Goal: Transaction & Acquisition: Obtain resource

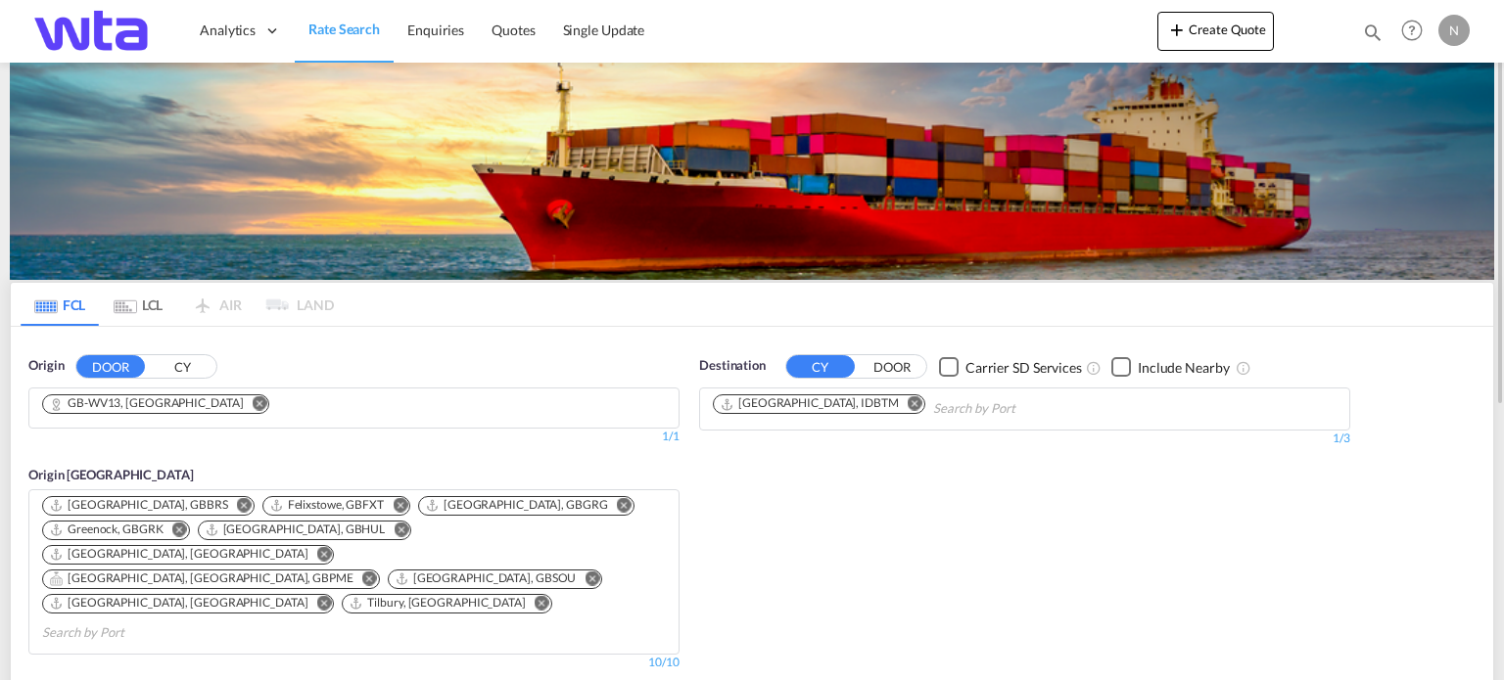
click at [253, 398] on md-icon "Remove" at bounding box center [260, 403] width 15 height 15
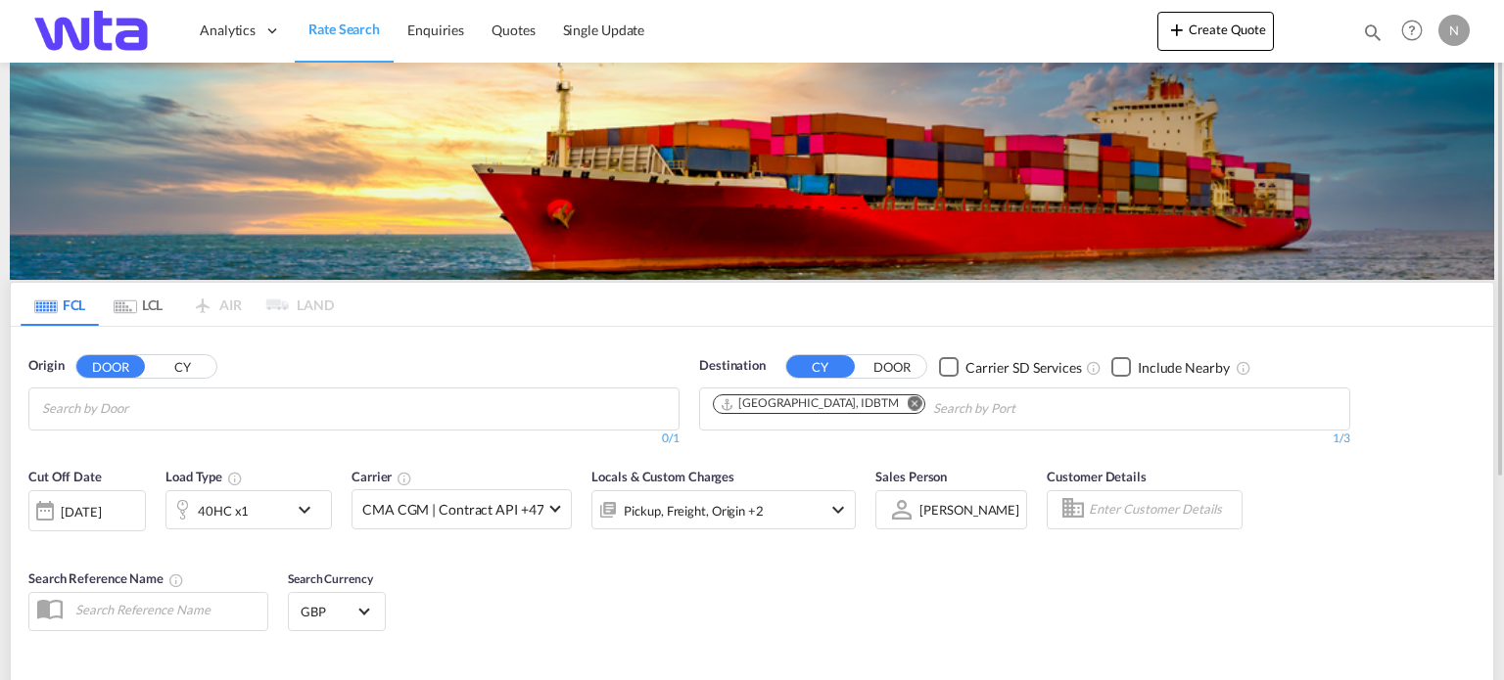
click at [219, 416] on input "Chips input." at bounding box center [135, 409] width 186 height 31
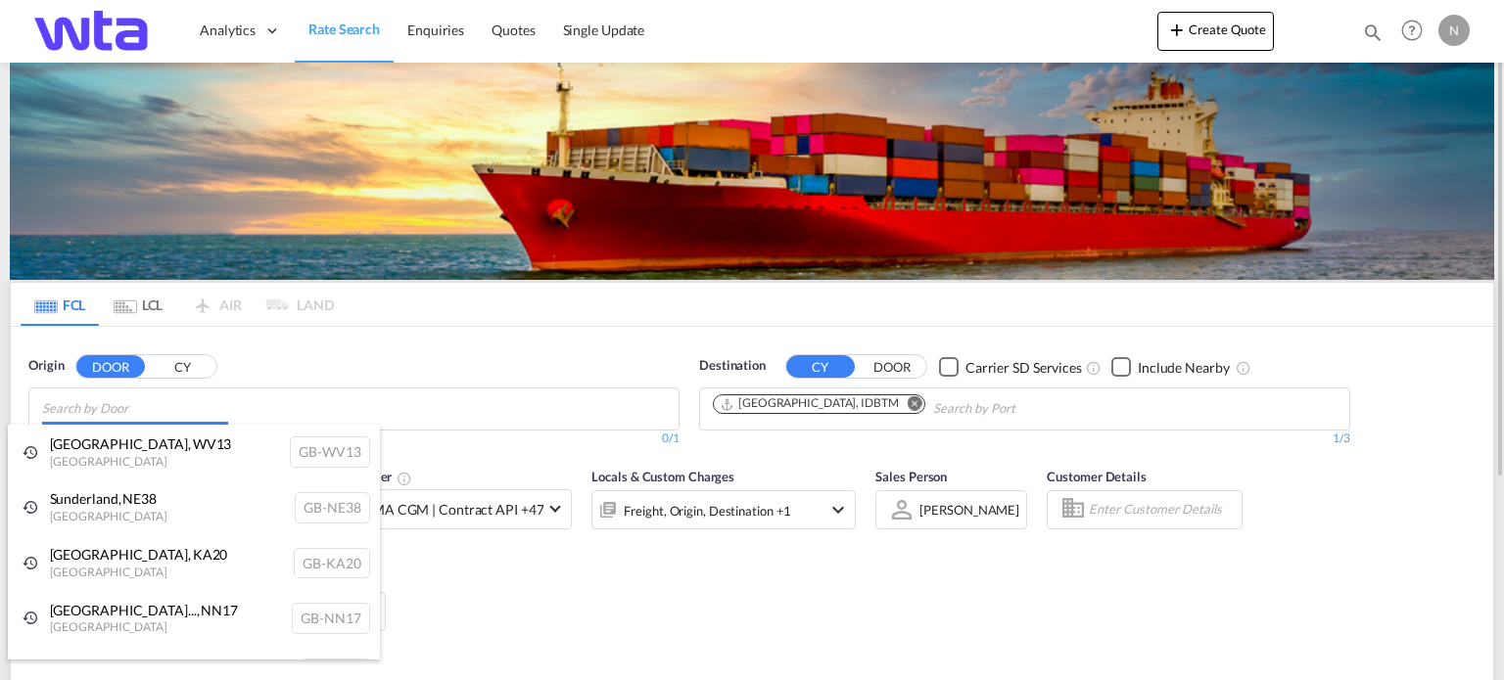
click at [110, 406] on body "Analytics Reports Dashboard Rate Search Enquiries Quotes" at bounding box center [752, 340] width 1504 height 680
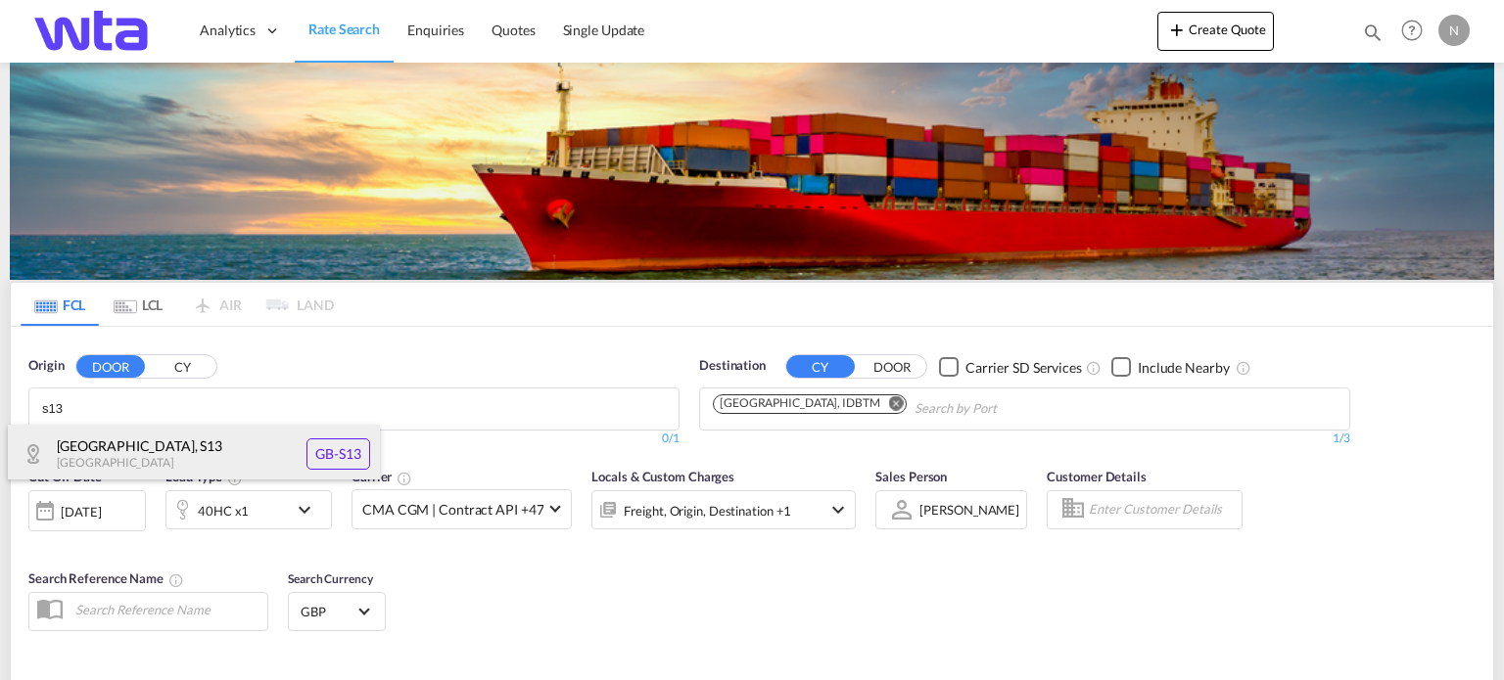
type input "s13"
click at [315, 450] on div "[GEOGRAPHIC_DATA] , S13 [GEOGRAPHIC_DATA] [GEOGRAPHIC_DATA]-S13" at bounding box center [194, 454] width 372 height 59
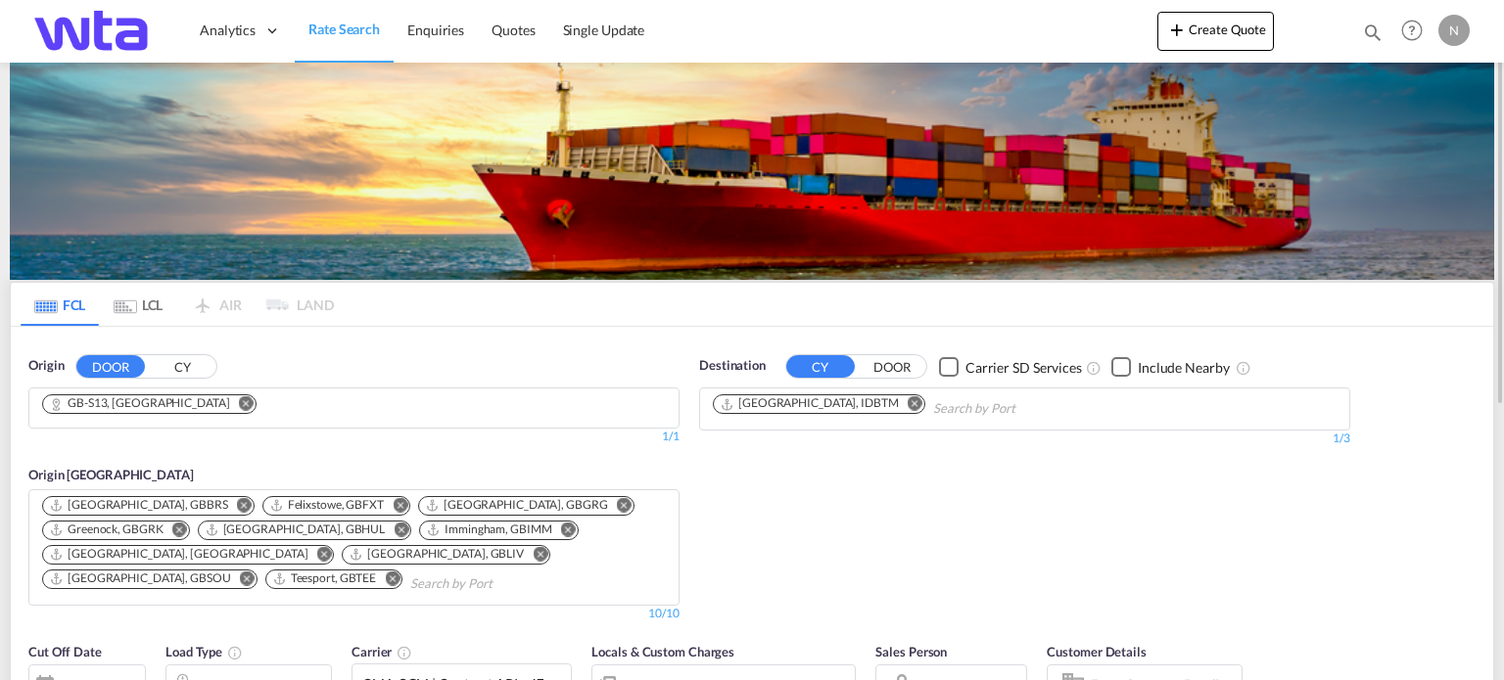
click at [907, 402] on md-icon "Remove" at bounding box center [914, 403] width 15 height 15
click at [815, 449] on div "No ports matching were found." at bounding box center [864, 450] width 372 height 20
click at [819, 402] on input "laem chabangh" at bounding box center [806, 409] width 186 height 31
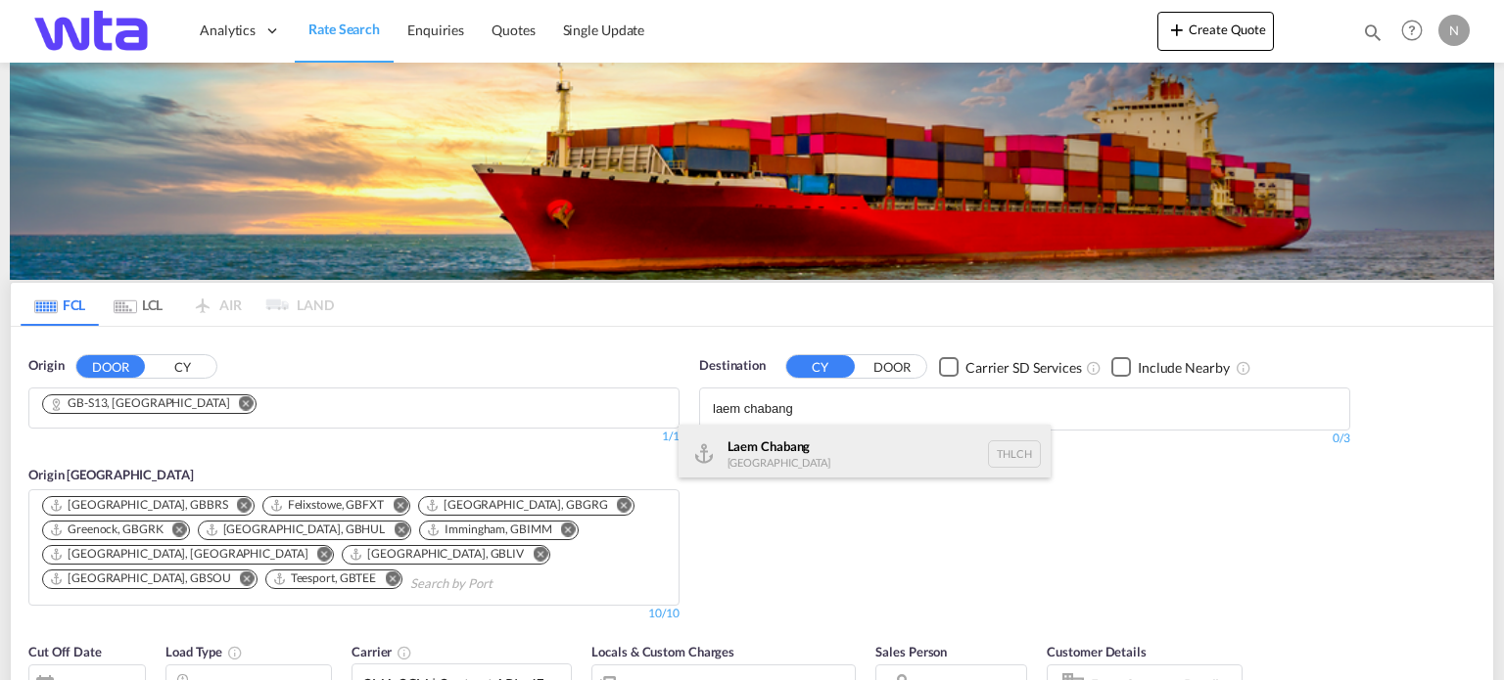
type input "laem chabang"
click at [786, 465] on div "Laem Chabang [GEOGRAPHIC_DATA] THLCH" at bounding box center [864, 454] width 372 height 59
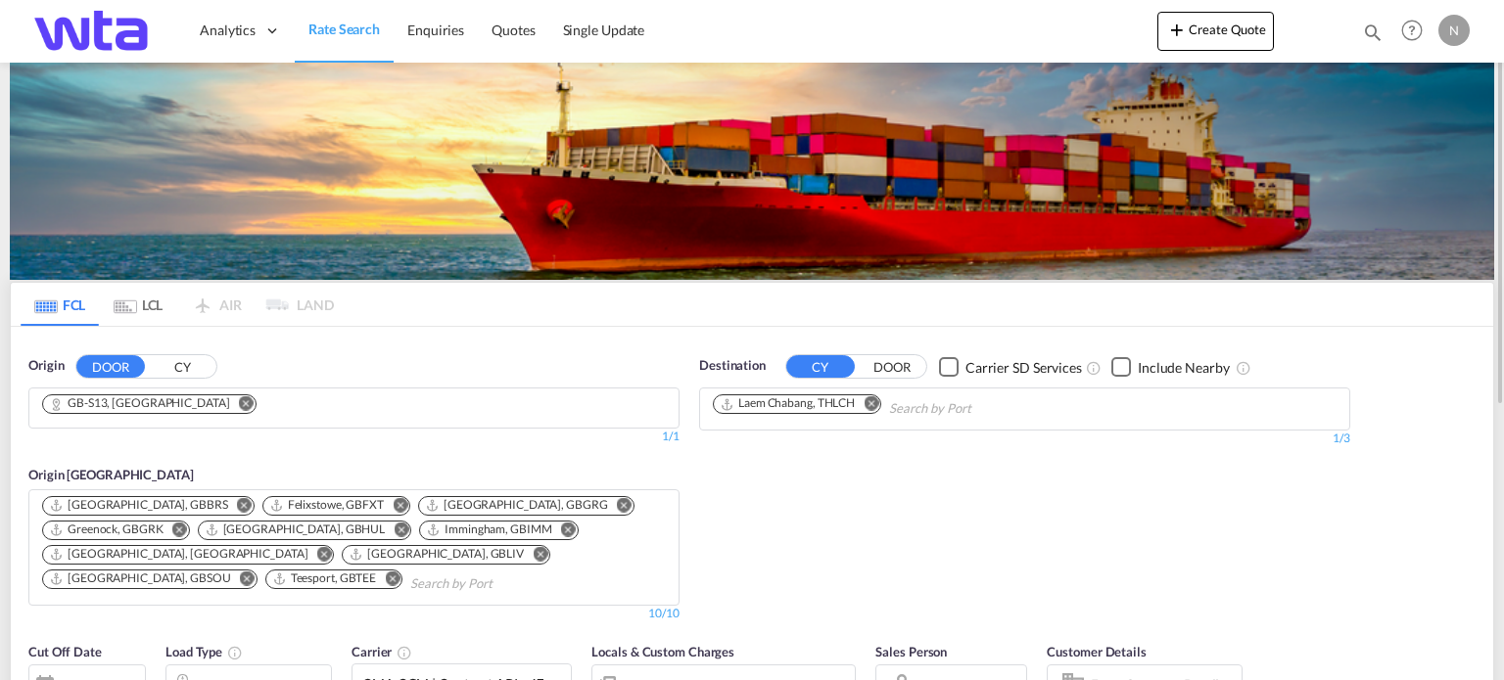
scroll to position [294, 0]
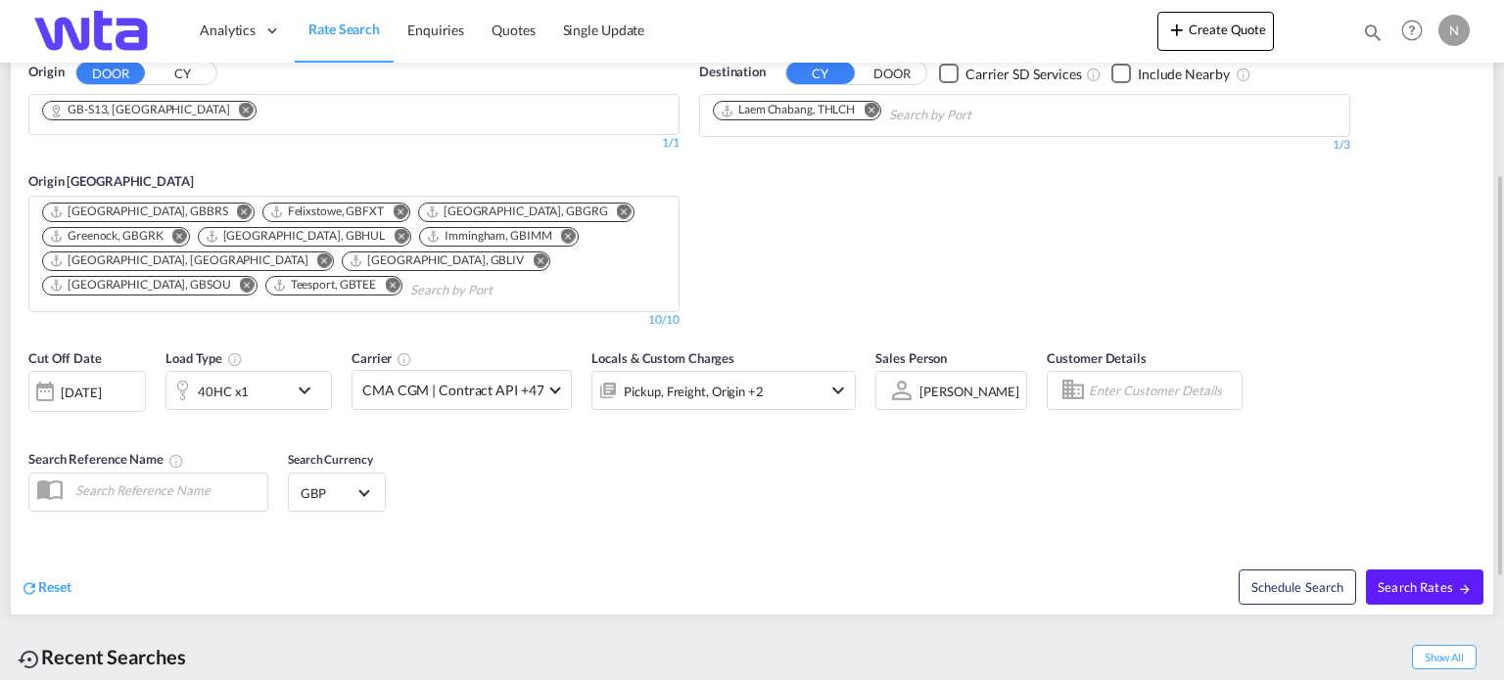
click at [304, 388] on md-icon "icon-chevron-down" at bounding box center [309, 390] width 33 height 23
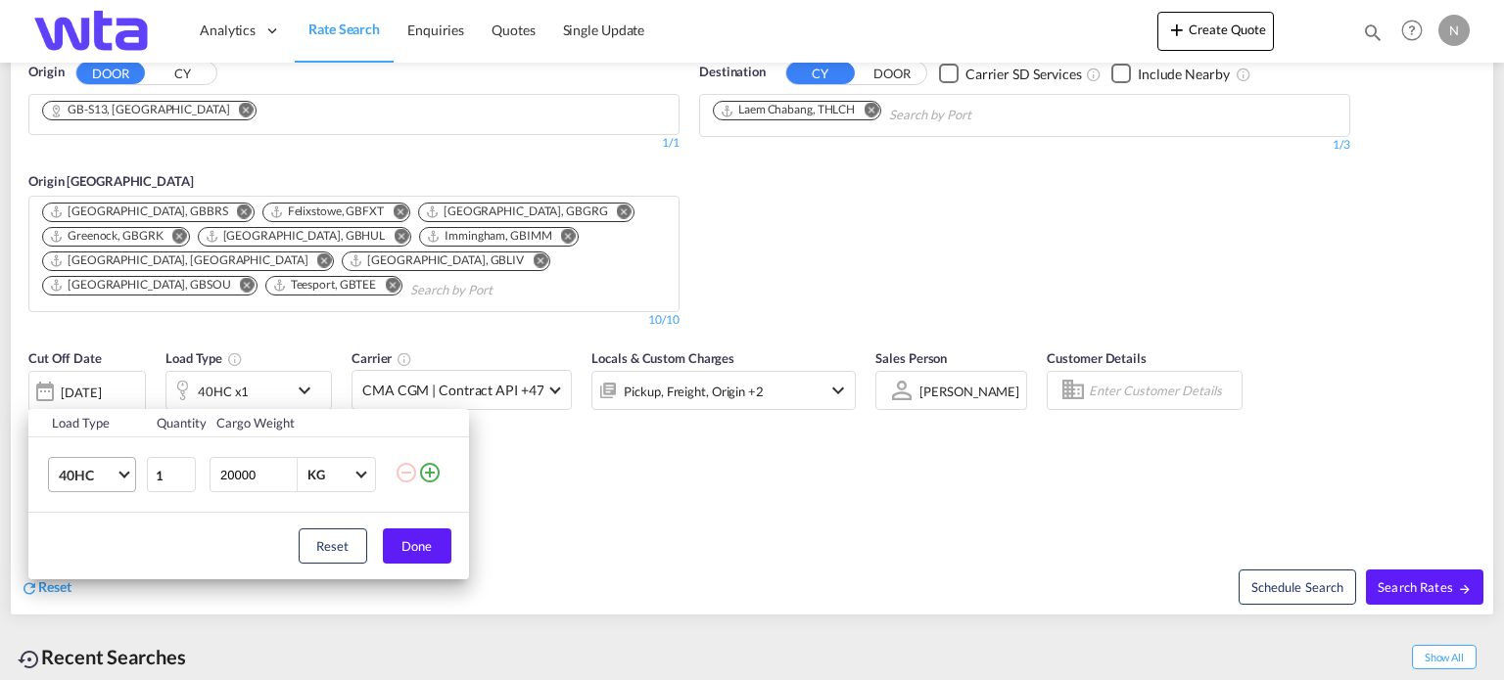
click at [115, 481] on span "40HC" at bounding box center [87, 476] width 57 height 20
click at [113, 392] on md-option "20GP" at bounding box center [108, 381] width 133 height 47
click at [411, 535] on button "Done" at bounding box center [417, 546] width 69 height 35
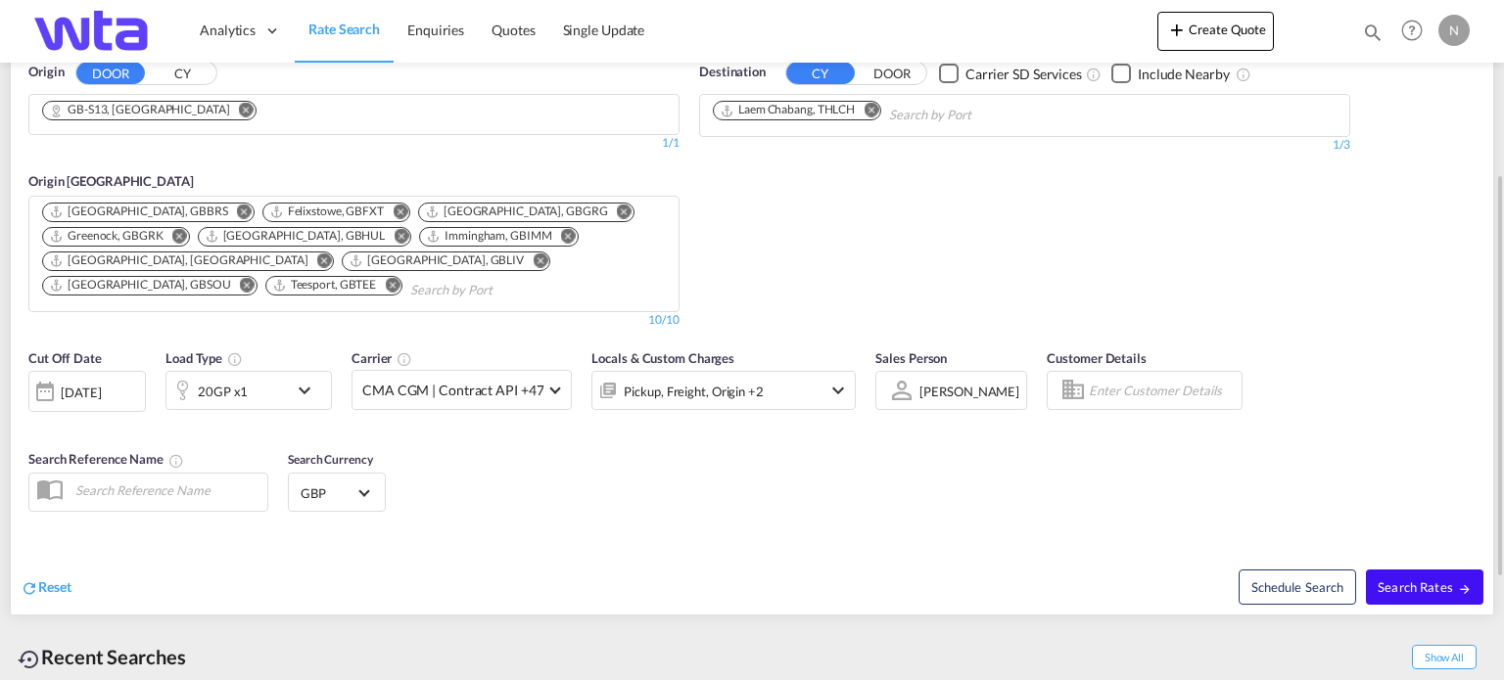
click at [1431, 581] on span "Search Rates" at bounding box center [1424, 588] width 94 height 16
type input "S13 to THLCH / [DATE]"
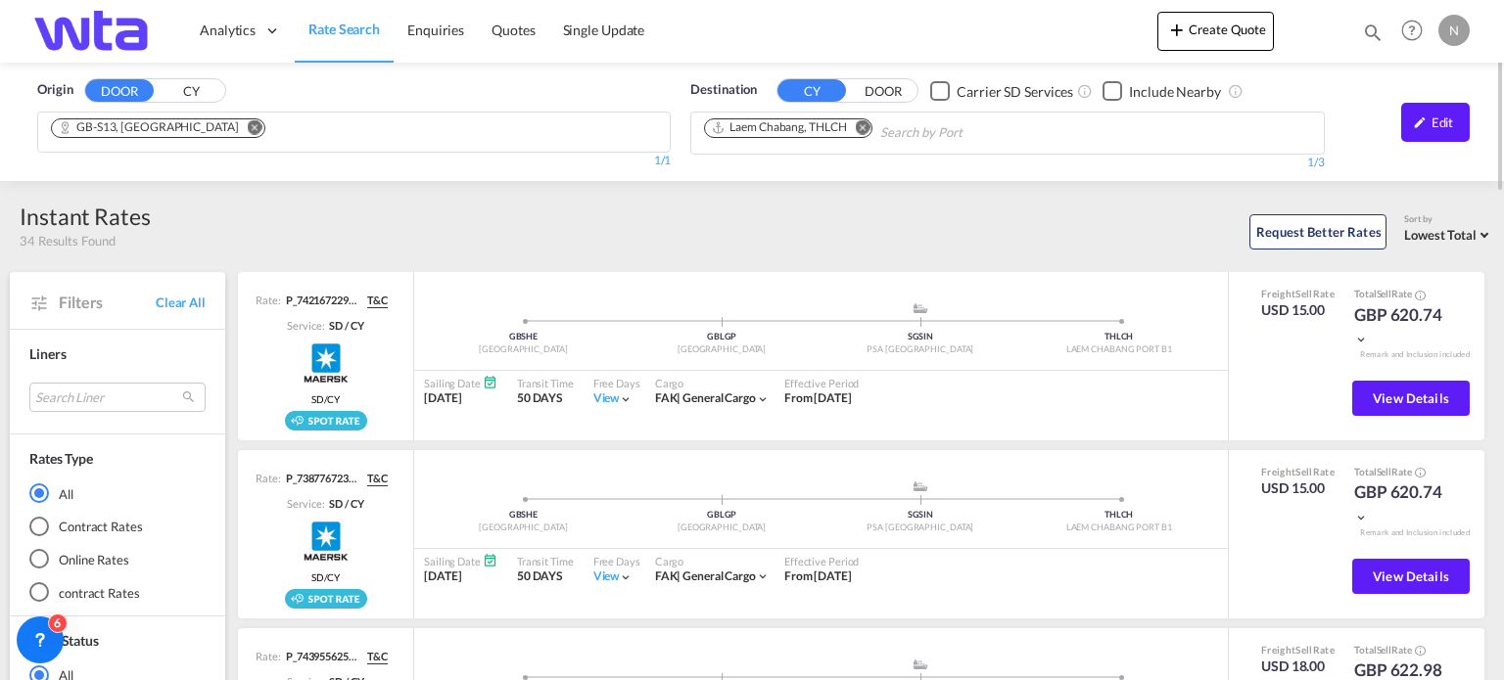
click at [346, 27] on span "Rate Search" at bounding box center [343, 29] width 71 height 17
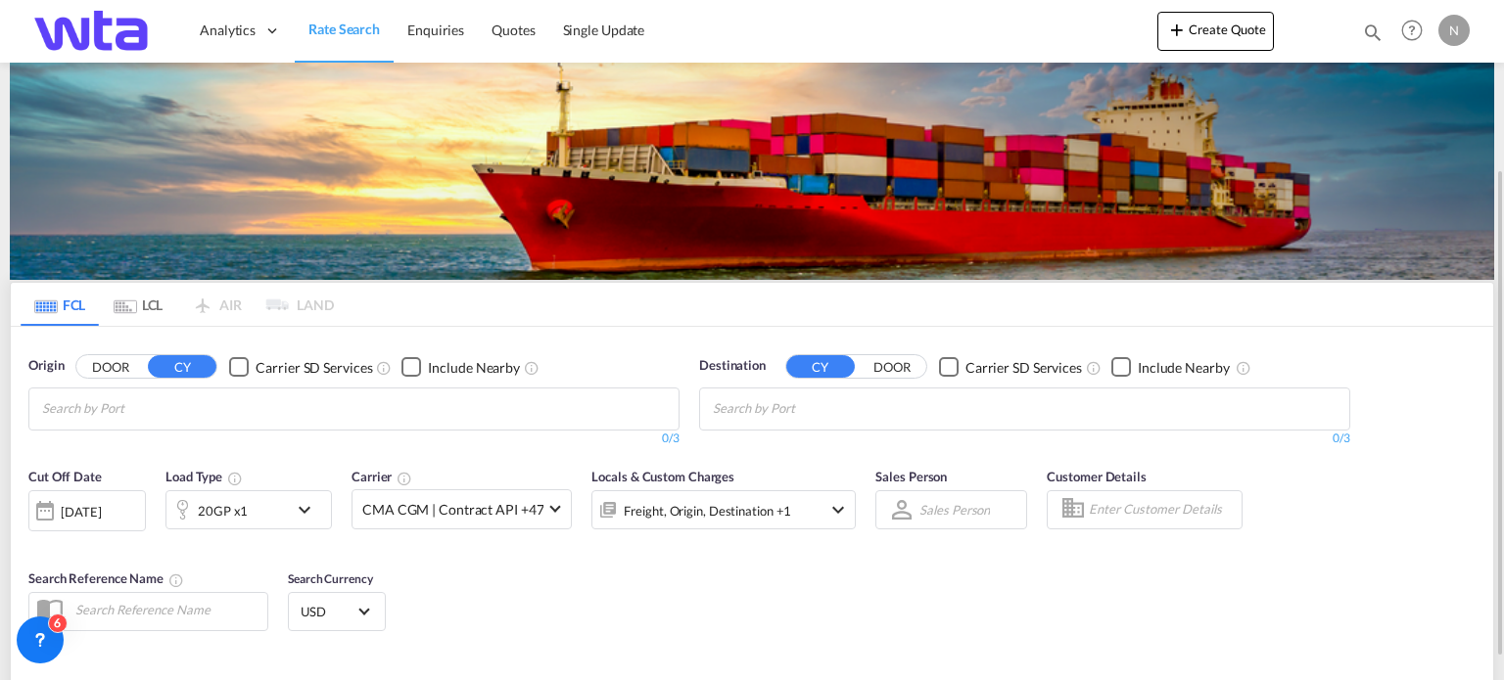
scroll to position [196, 0]
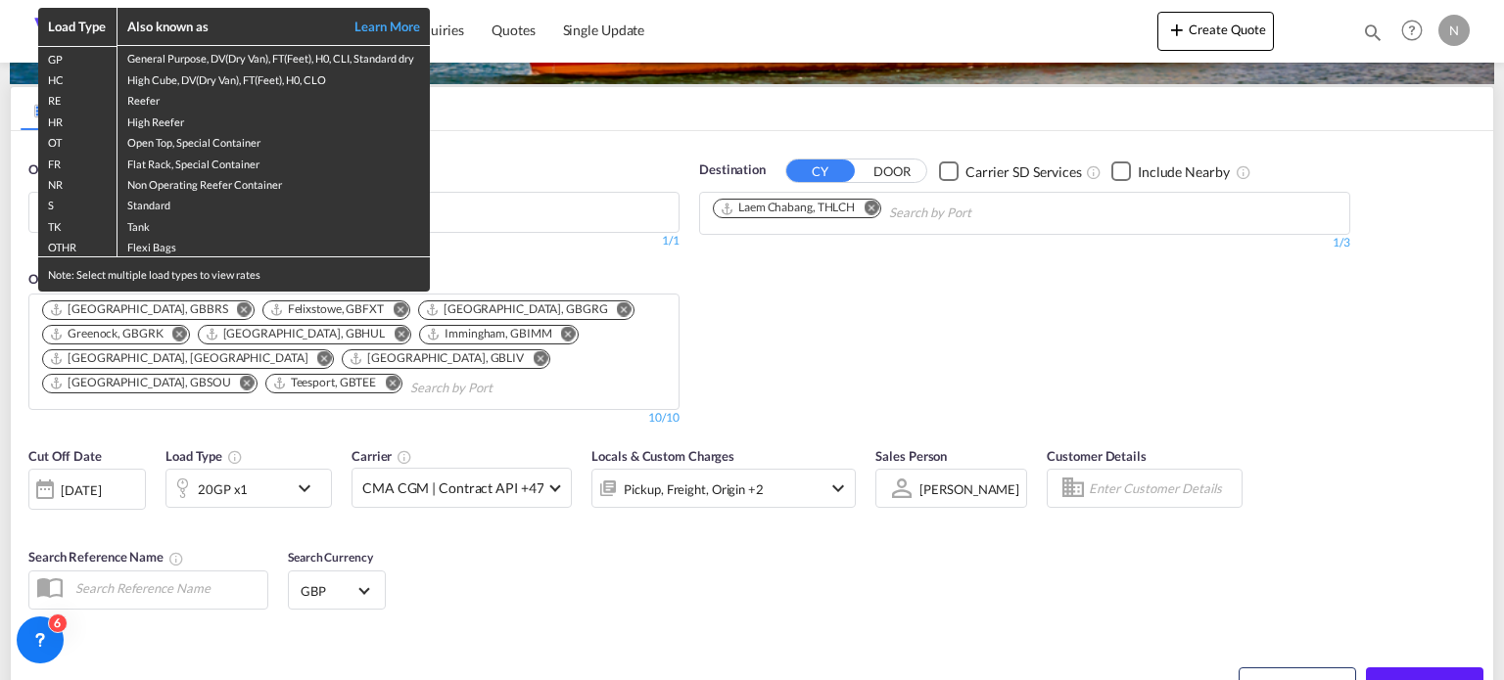
click at [507, 270] on div "Load Type Also known as Learn More GP General Purpose, DV(Dry Van), FT(Feet), H…" at bounding box center [752, 340] width 1504 height 680
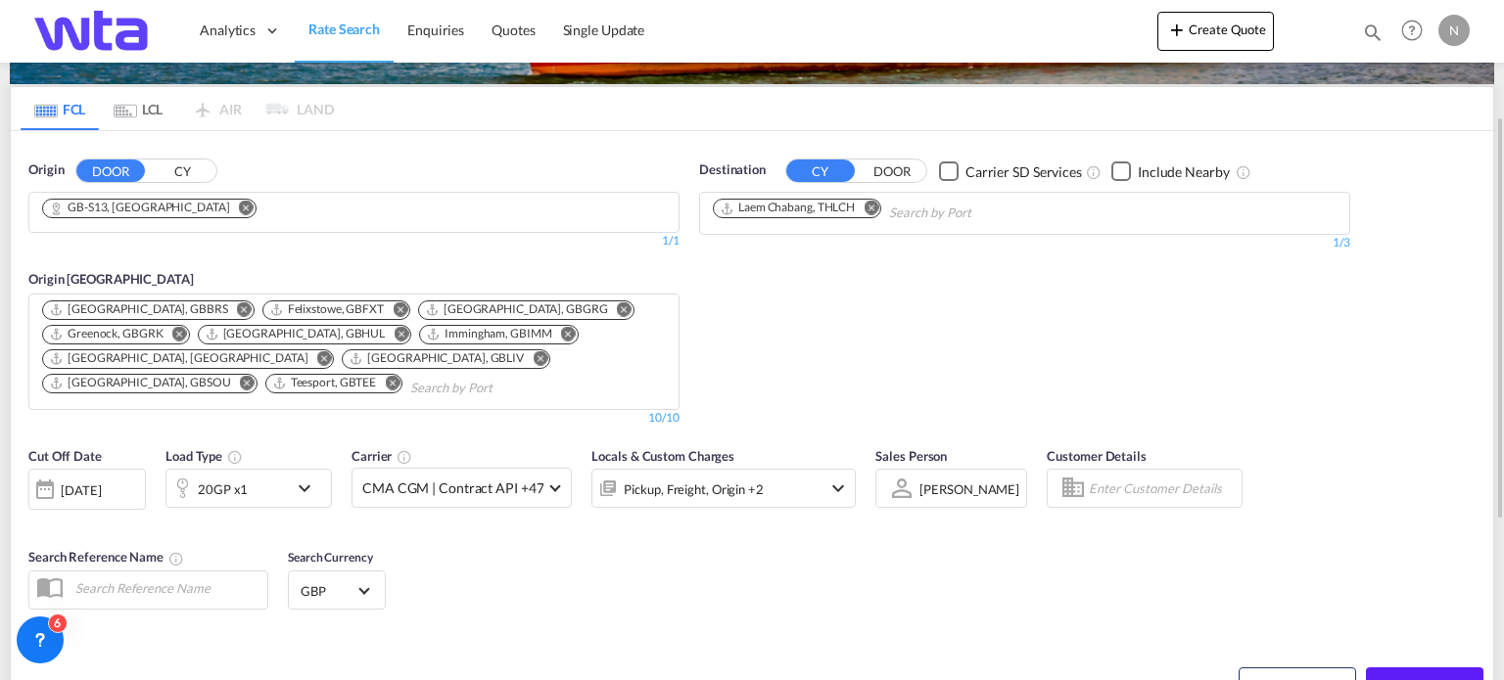
click at [239, 202] on md-icon "Remove" at bounding box center [246, 208] width 15 height 15
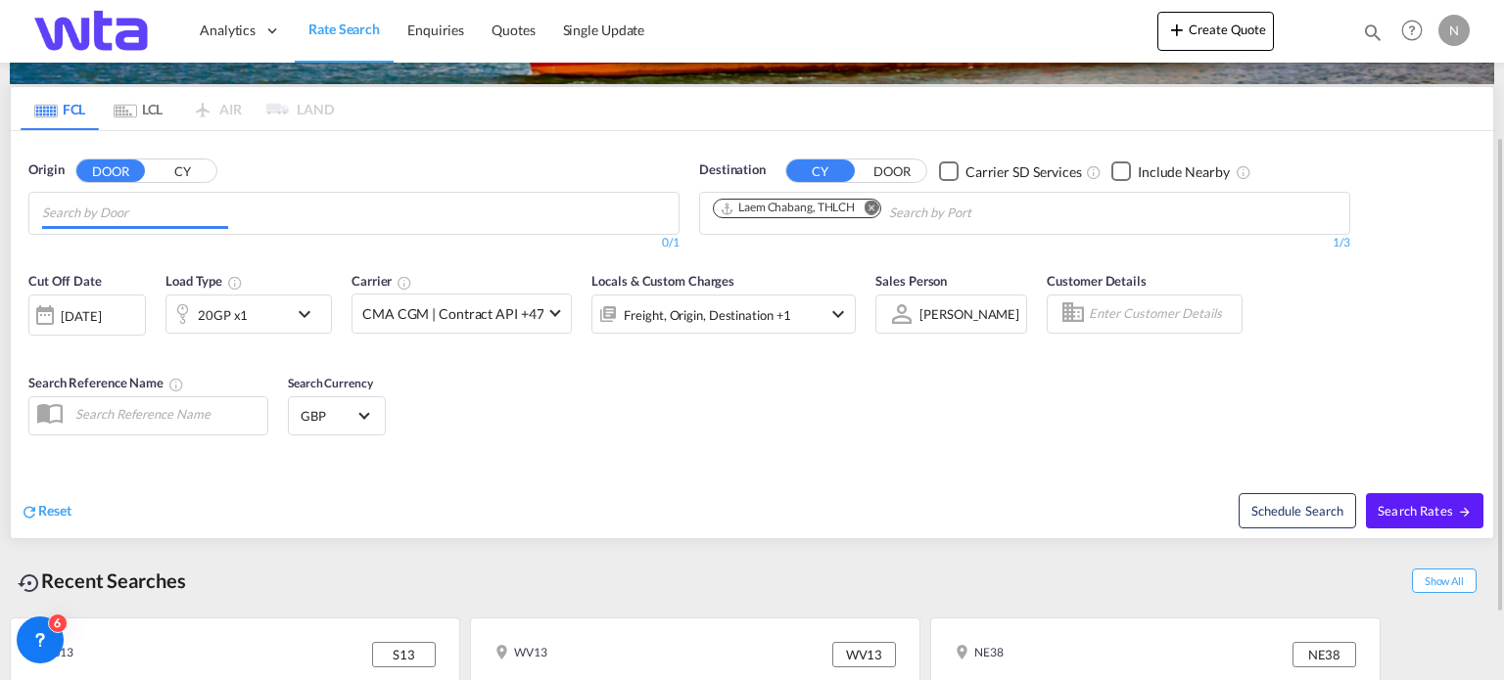
click at [123, 224] on input "Chips input." at bounding box center [135, 213] width 186 height 31
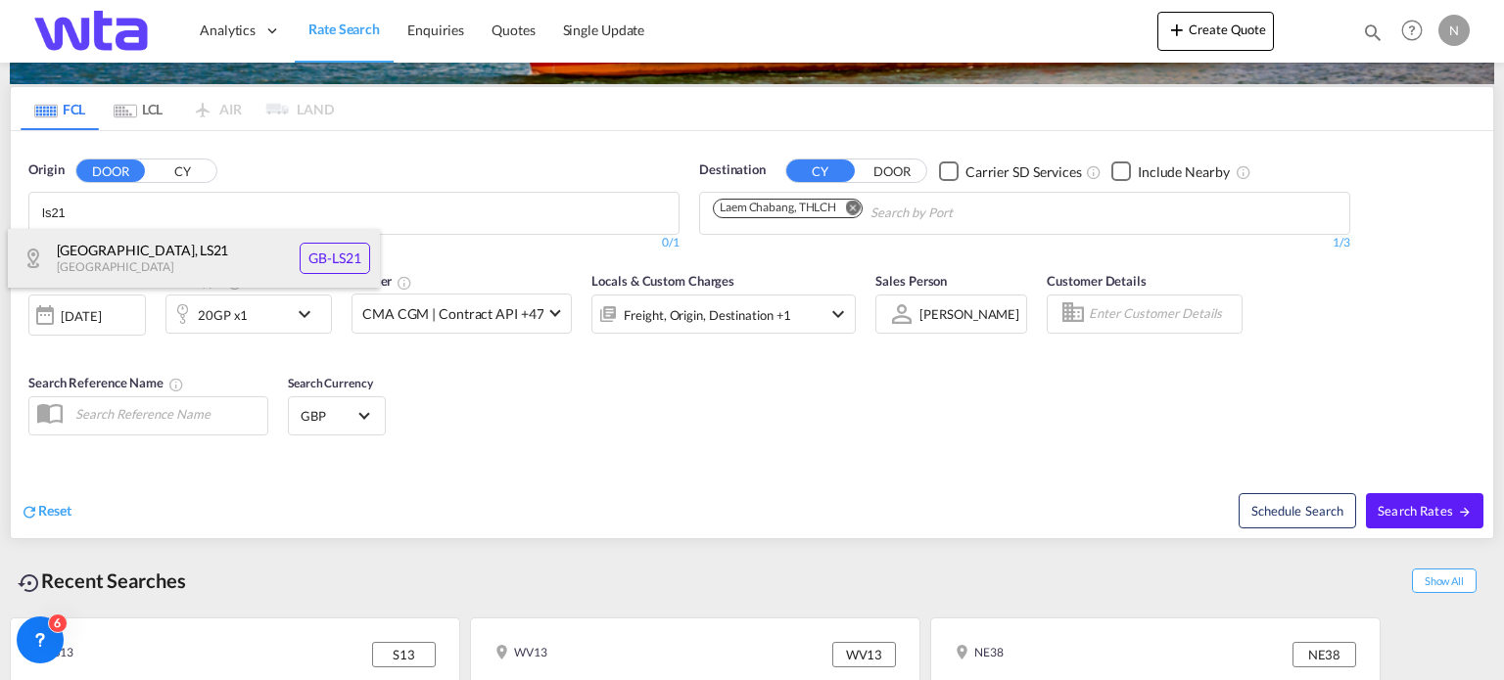
type input "ls21"
click at [108, 254] on div "[GEOGRAPHIC_DATA] , LS21 [GEOGRAPHIC_DATA] [GEOGRAPHIC_DATA]-LS21" at bounding box center [194, 258] width 372 height 59
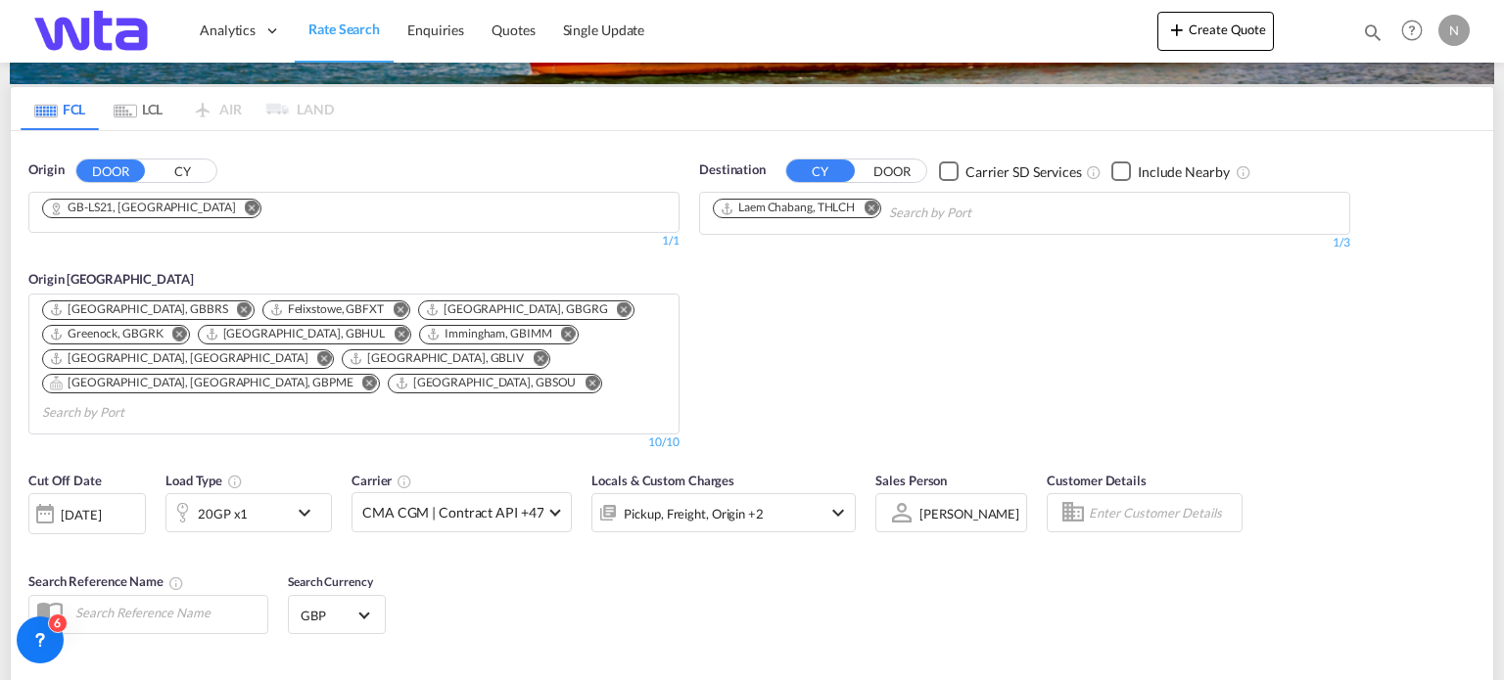
click at [869, 209] on md-icon "Remove" at bounding box center [870, 208] width 15 height 15
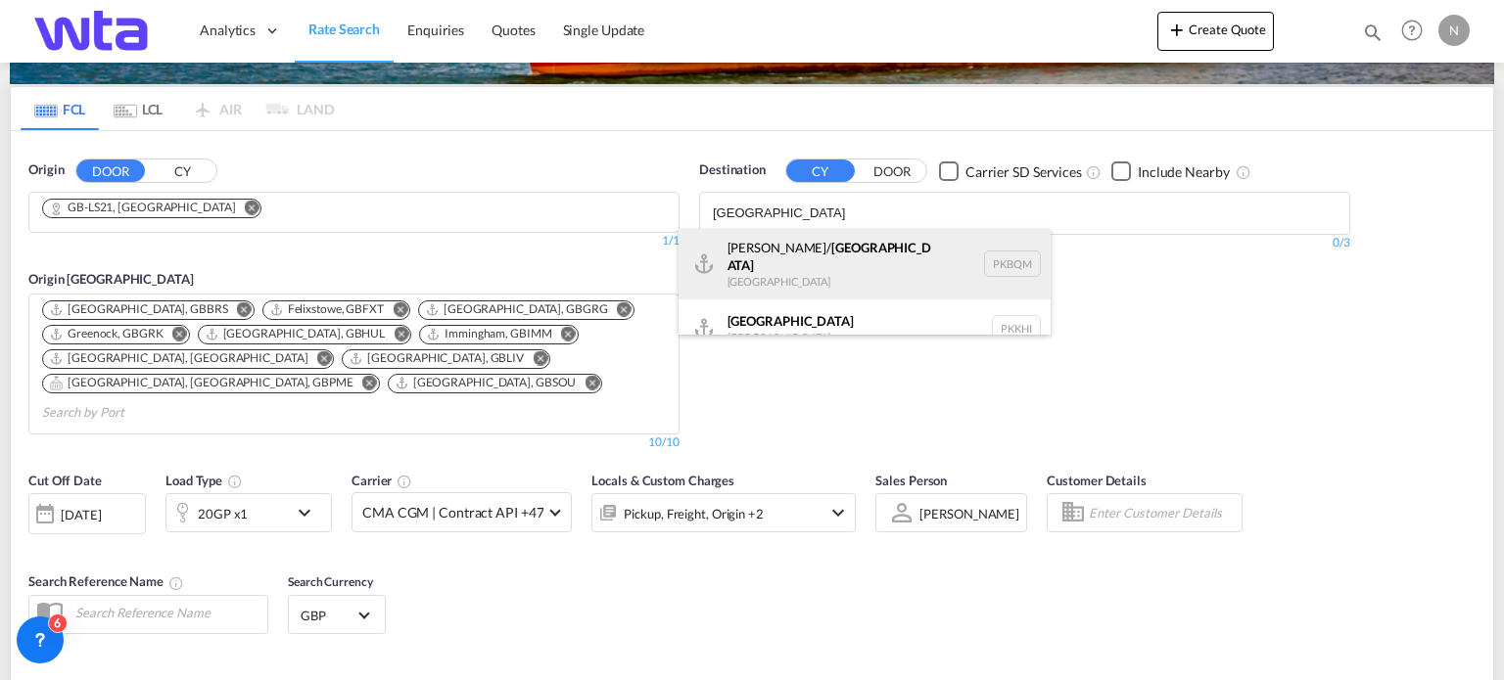
type input "[GEOGRAPHIC_DATA]"
click at [812, 245] on div "[PERSON_NAME]/ [GEOGRAPHIC_DATA] [GEOGRAPHIC_DATA] PKBQM" at bounding box center [864, 264] width 372 height 70
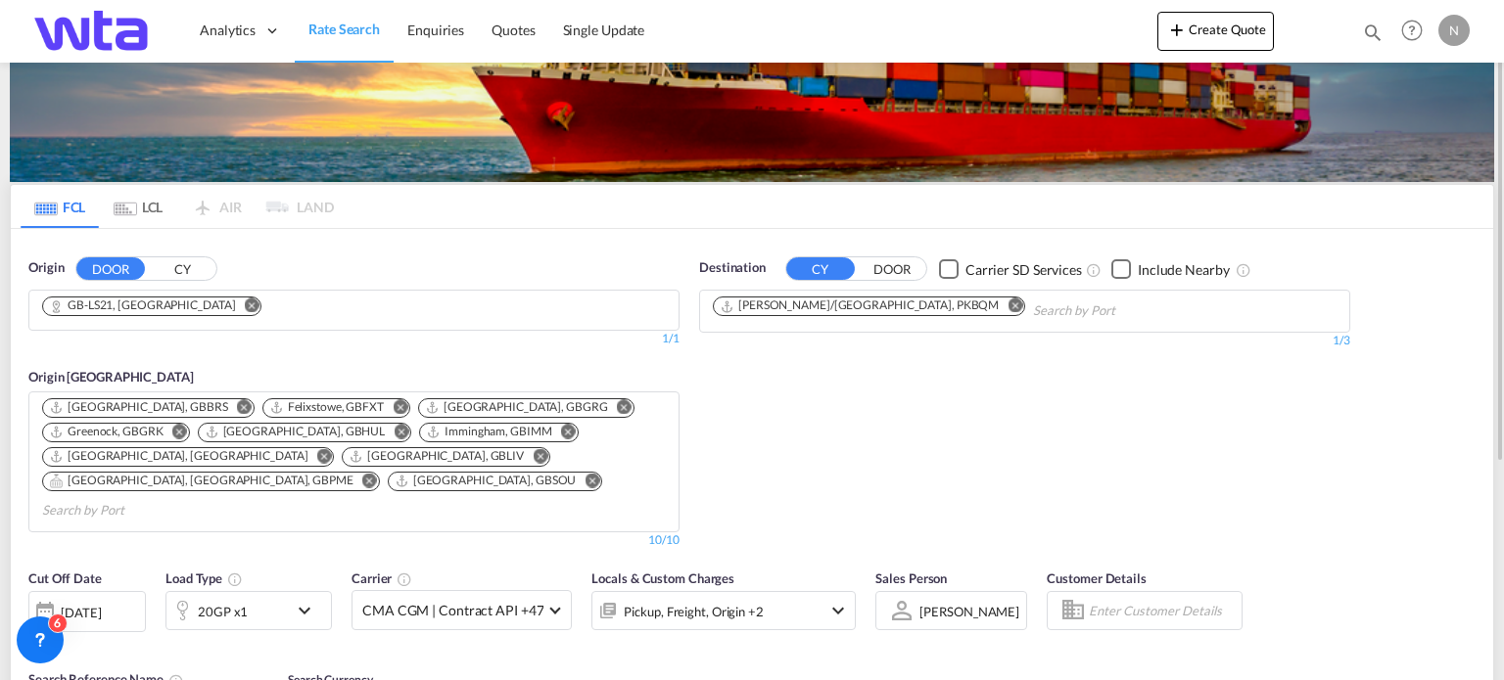
scroll to position [294, 0]
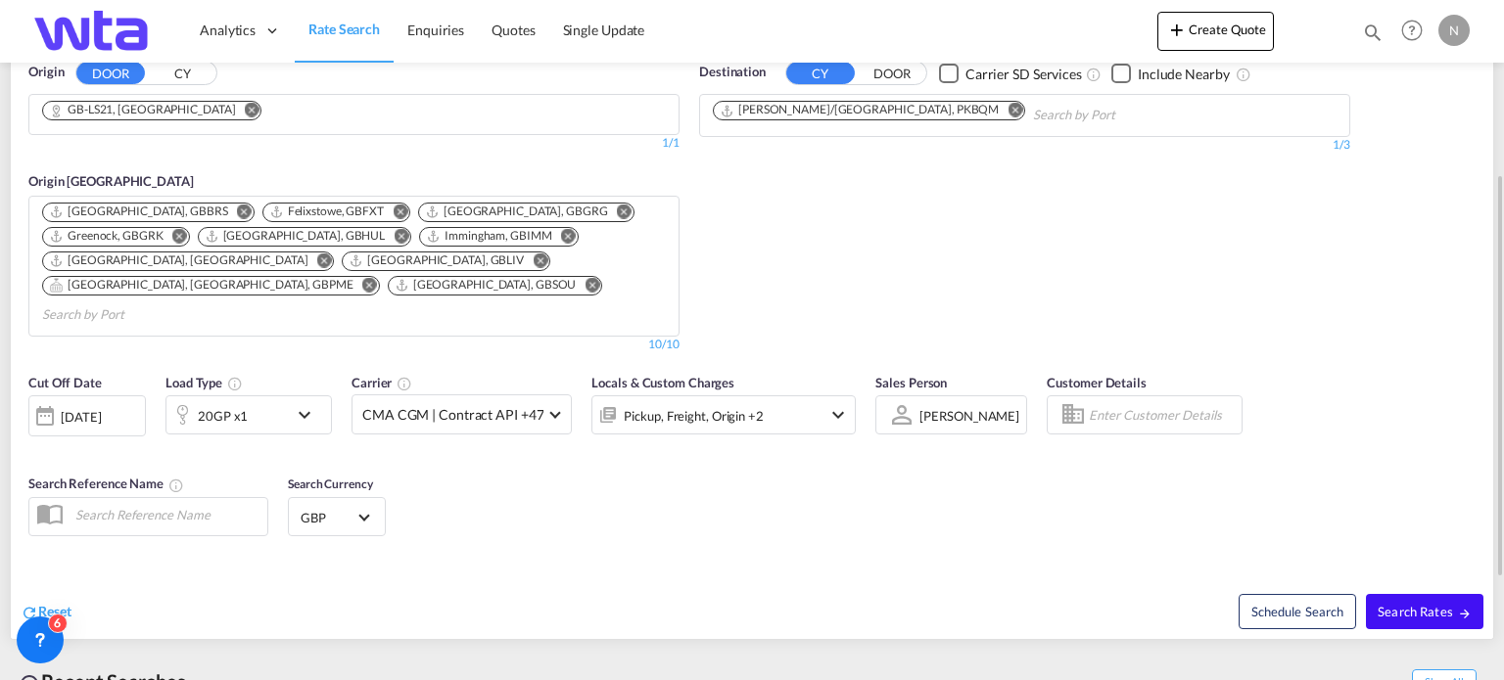
click at [1442, 604] on span "Search Rates" at bounding box center [1424, 612] width 94 height 16
type input "LS21 to PKBQM / [DATE]"
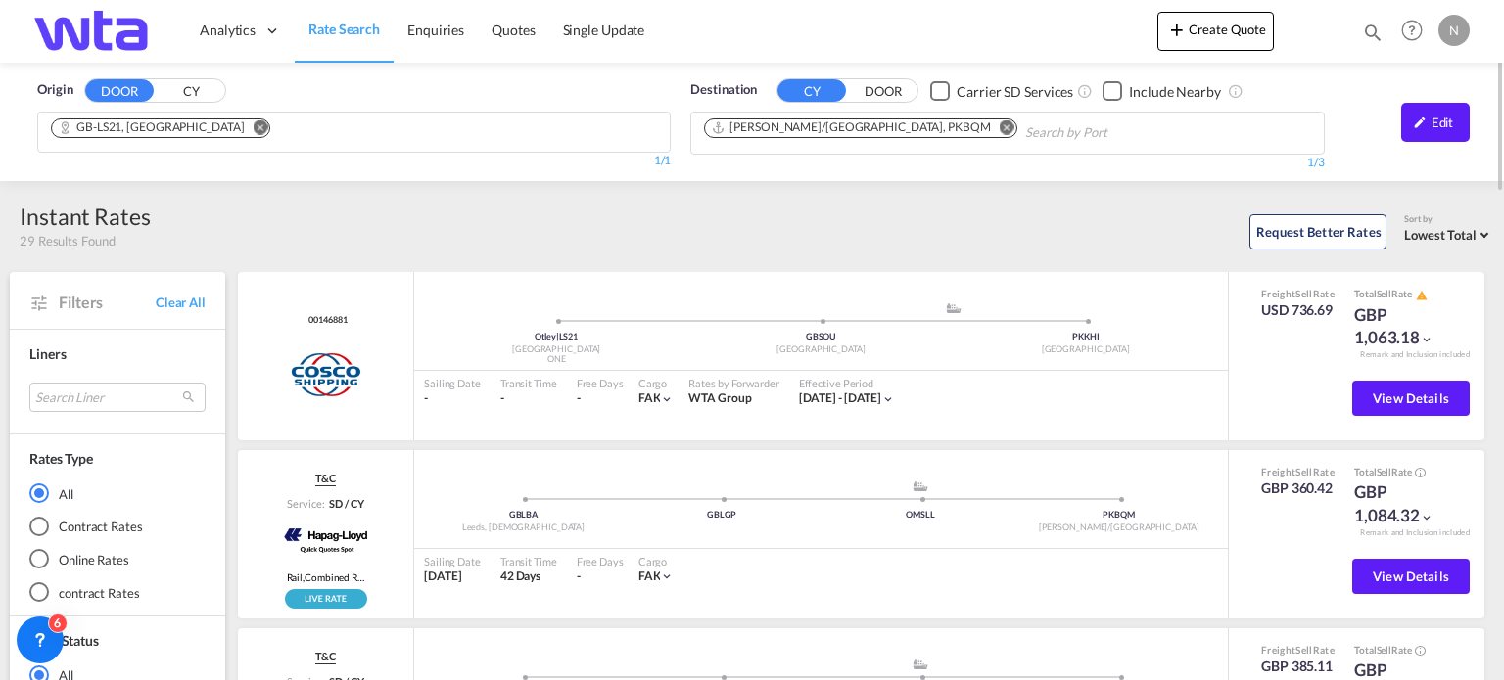
click at [347, 36] on span "Rate Search" at bounding box center [343, 29] width 71 height 17
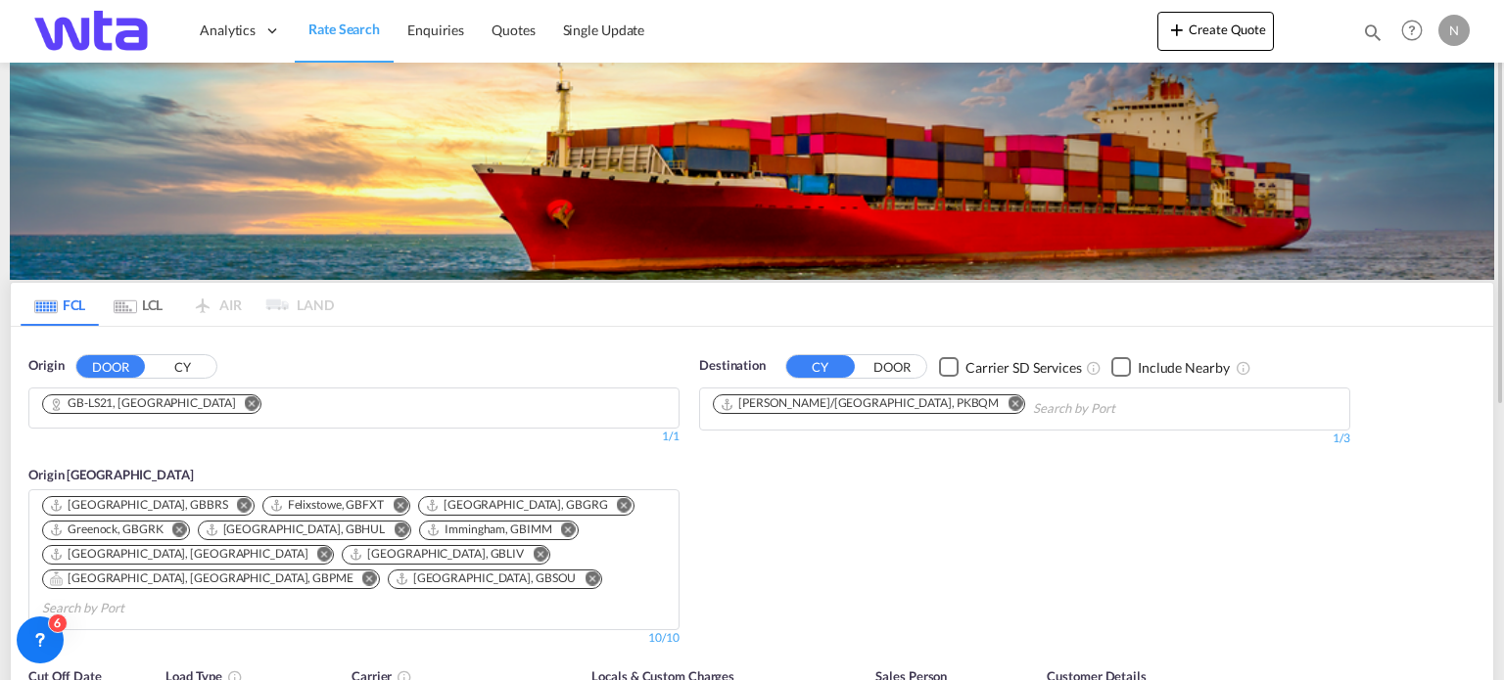
click at [231, 402] on button "Remove" at bounding box center [245, 405] width 29 height 20
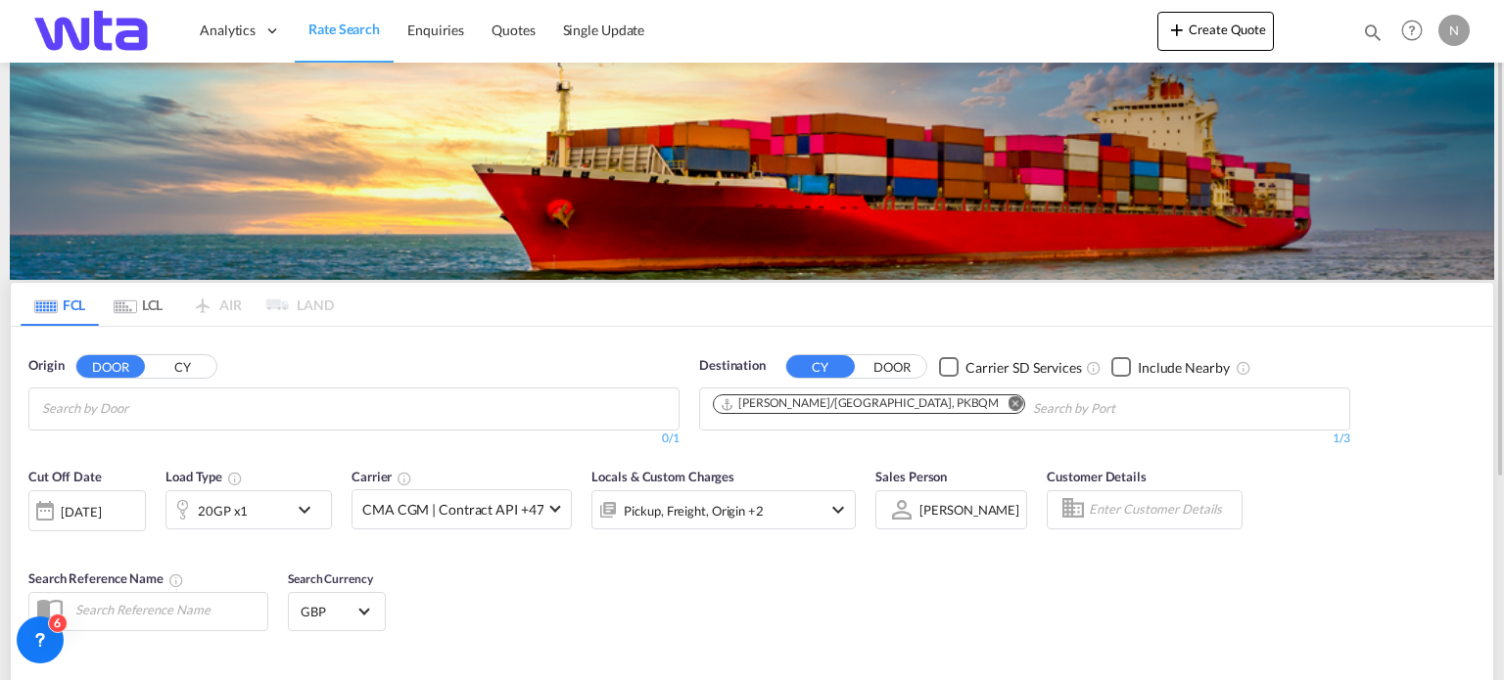
click at [153, 403] on input "Chips input." at bounding box center [135, 409] width 186 height 31
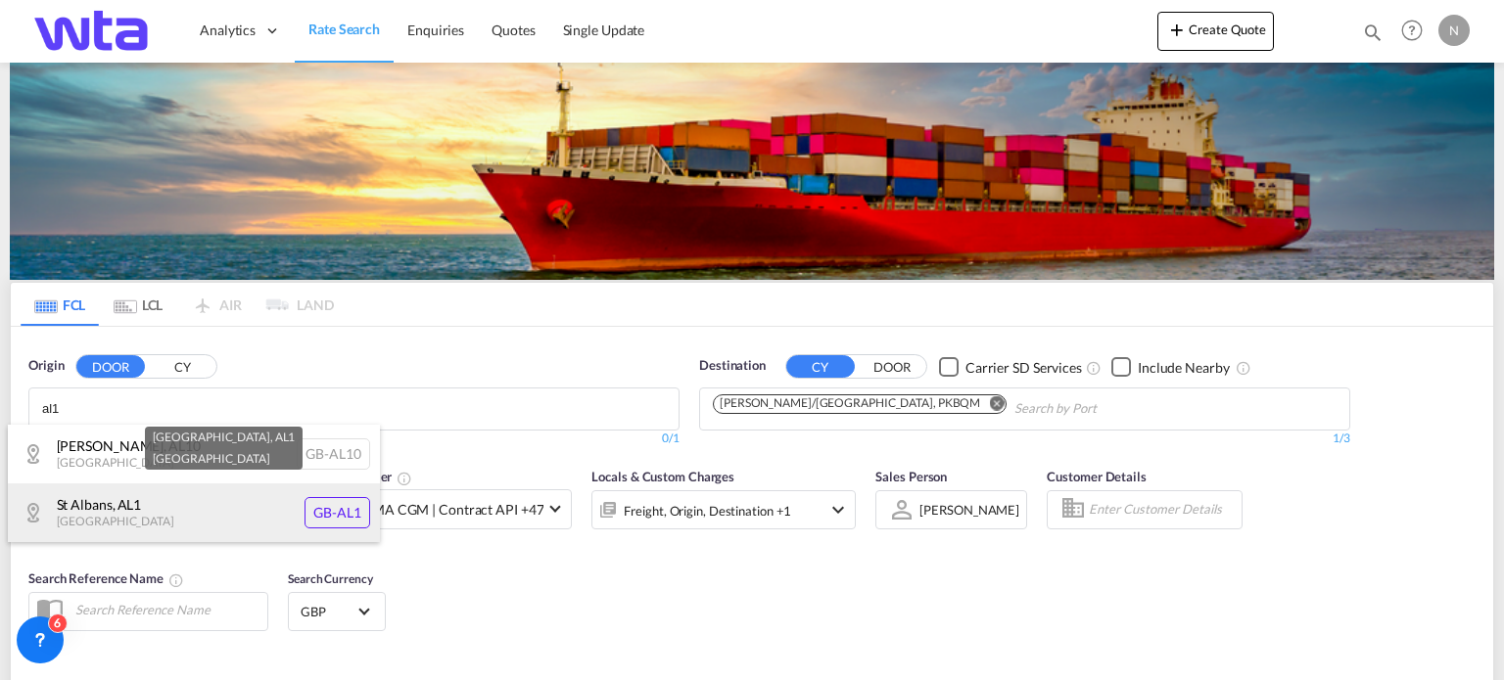
type input "al1"
click at [137, 524] on div "[GEOGRAPHIC_DATA] [GEOGRAPHIC_DATA]-AL1" at bounding box center [194, 513] width 372 height 59
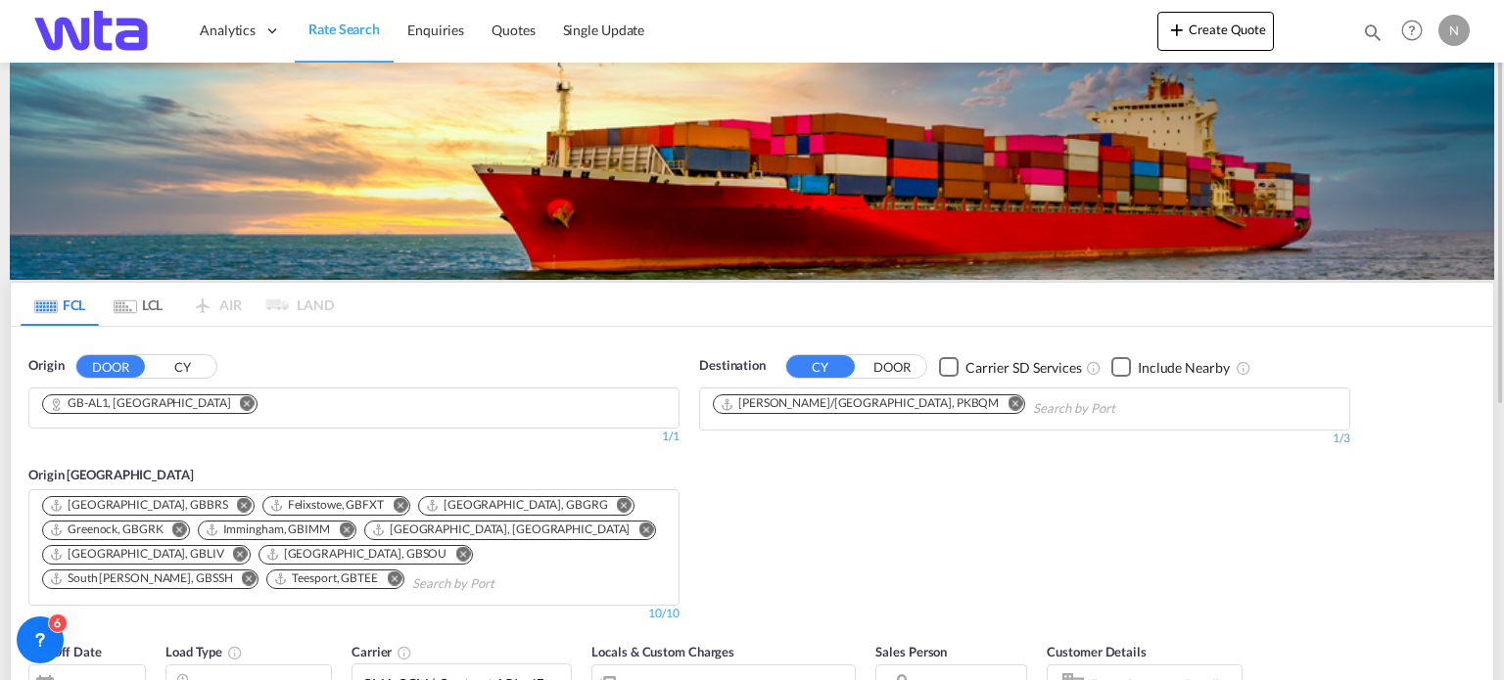
click at [1007, 405] on md-icon "Remove" at bounding box center [1014, 403] width 15 height 15
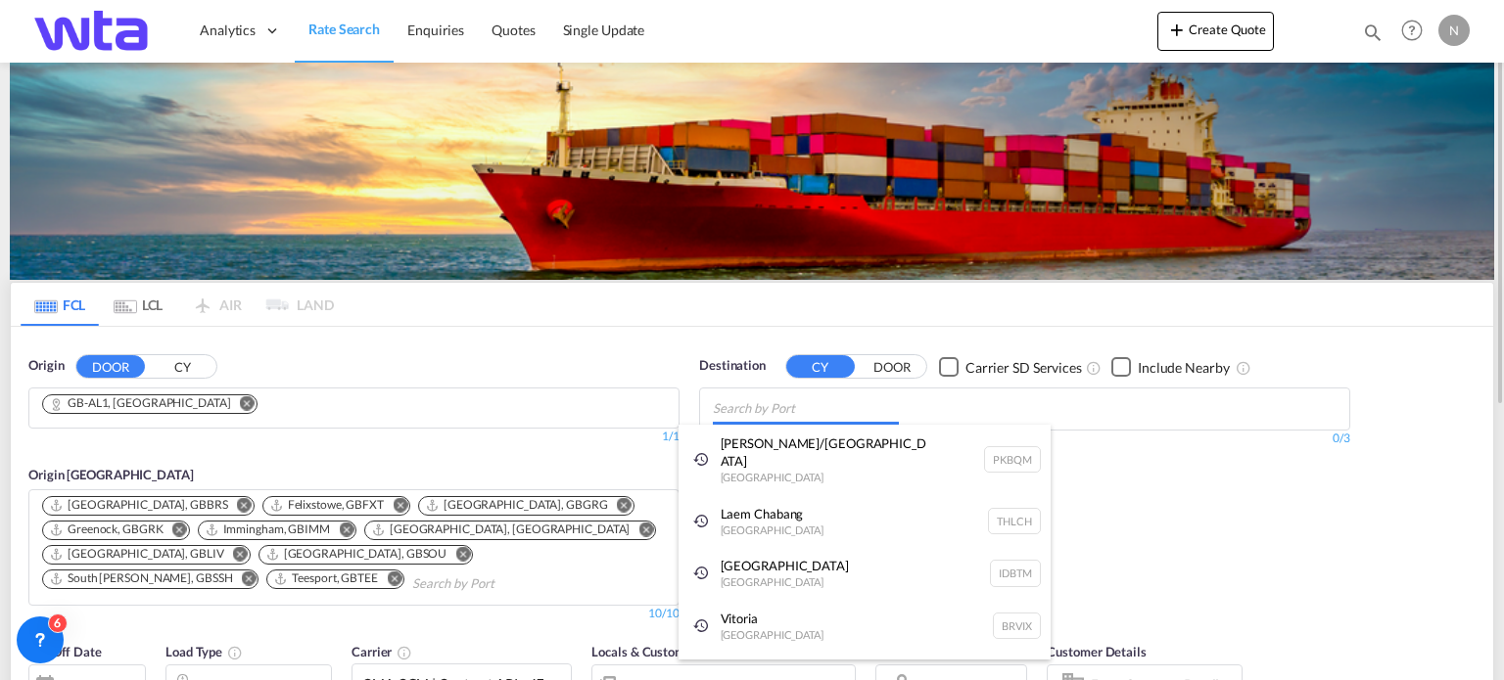
click at [763, 407] on body "Analytics Reports Dashboard Rate Search Enquiries Quotes" at bounding box center [752, 340] width 1504 height 680
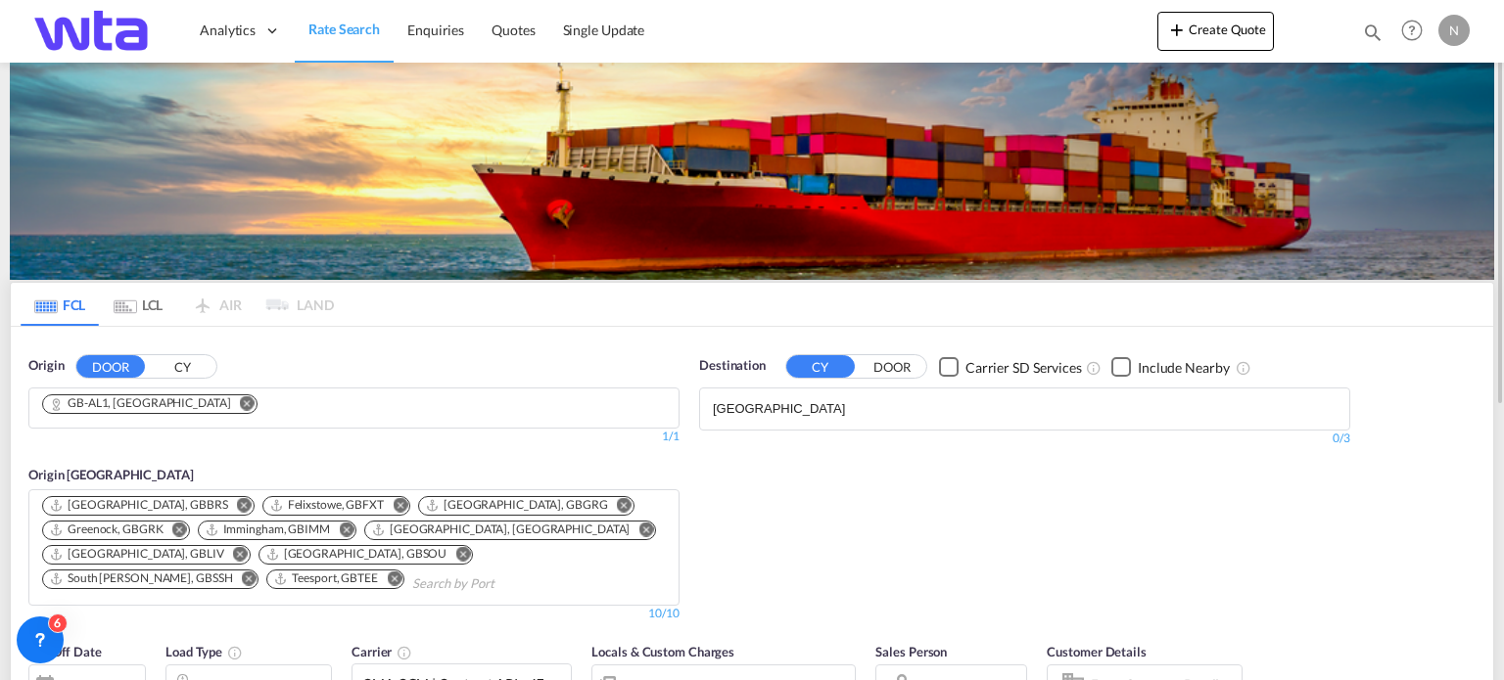
drag, startPoint x: 786, startPoint y: 407, endPoint x: 682, endPoint y: 407, distance: 103.8
click at [826, 412] on body "Analytics Reports Dashboard Rate Search Enquiries Quotes" at bounding box center [752, 340] width 1504 height 680
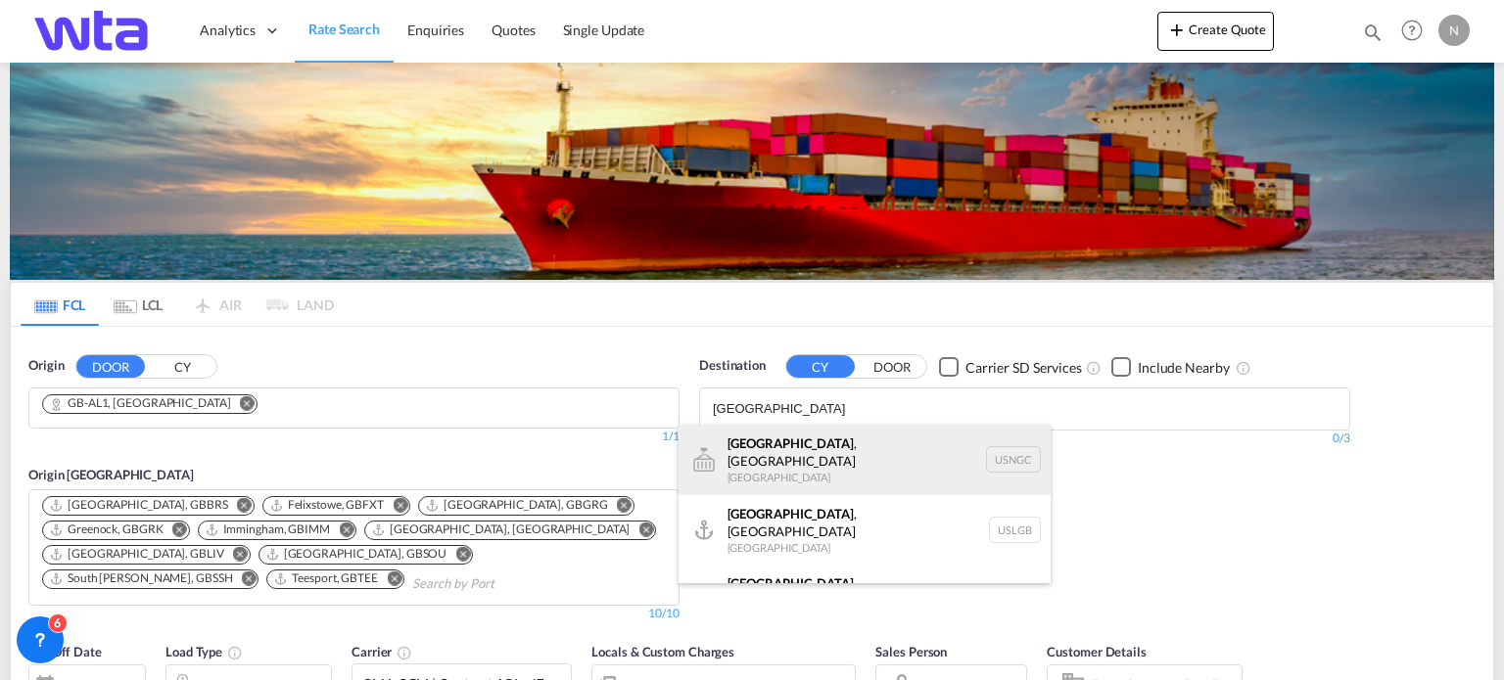
type input "[GEOGRAPHIC_DATA]"
click at [751, 445] on div "[GEOGRAPHIC_DATA] , [GEOGRAPHIC_DATA] [GEOGRAPHIC_DATA] USNGC" at bounding box center [864, 460] width 372 height 70
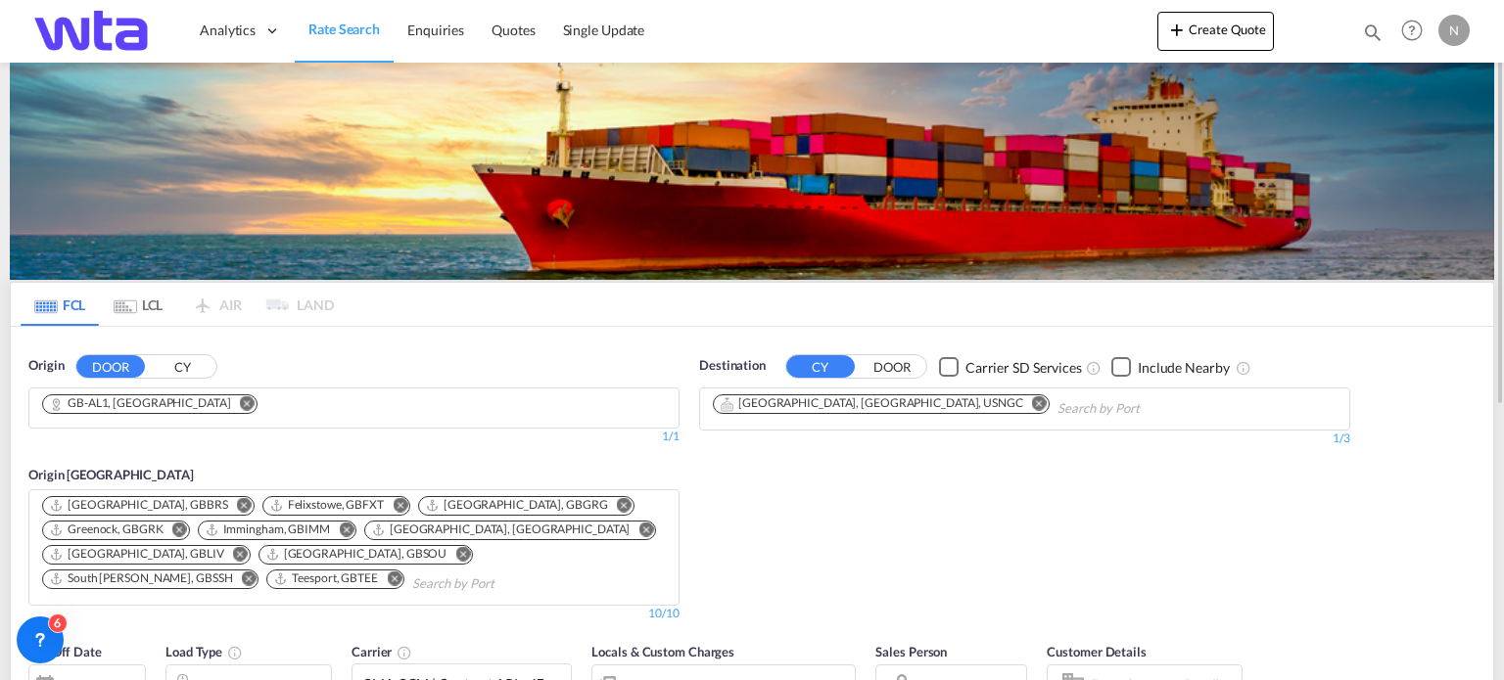
click at [1032, 402] on md-icon "Remove" at bounding box center [1039, 403] width 15 height 15
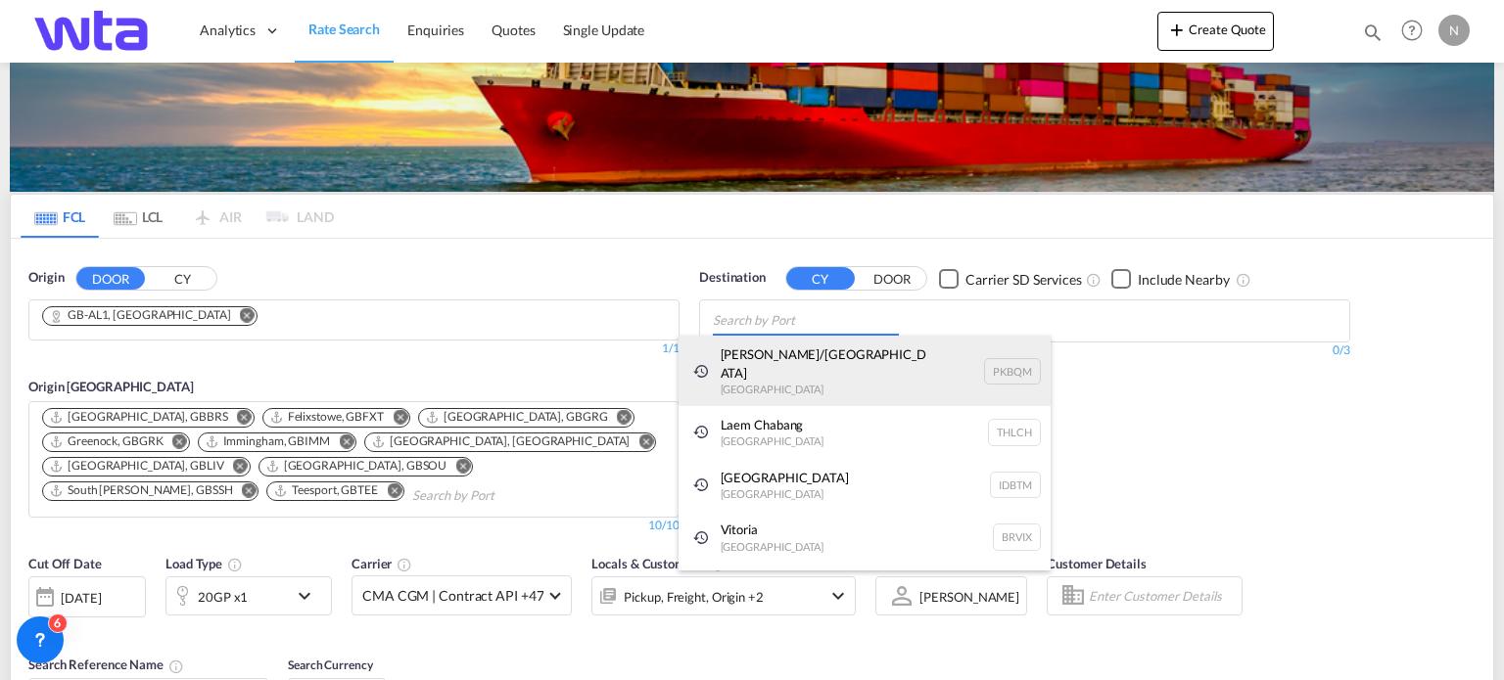
click at [746, 336] on body "Analytics Reports Dashboard Rate Search Enquiries Quotes" at bounding box center [752, 340] width 1504 height 680
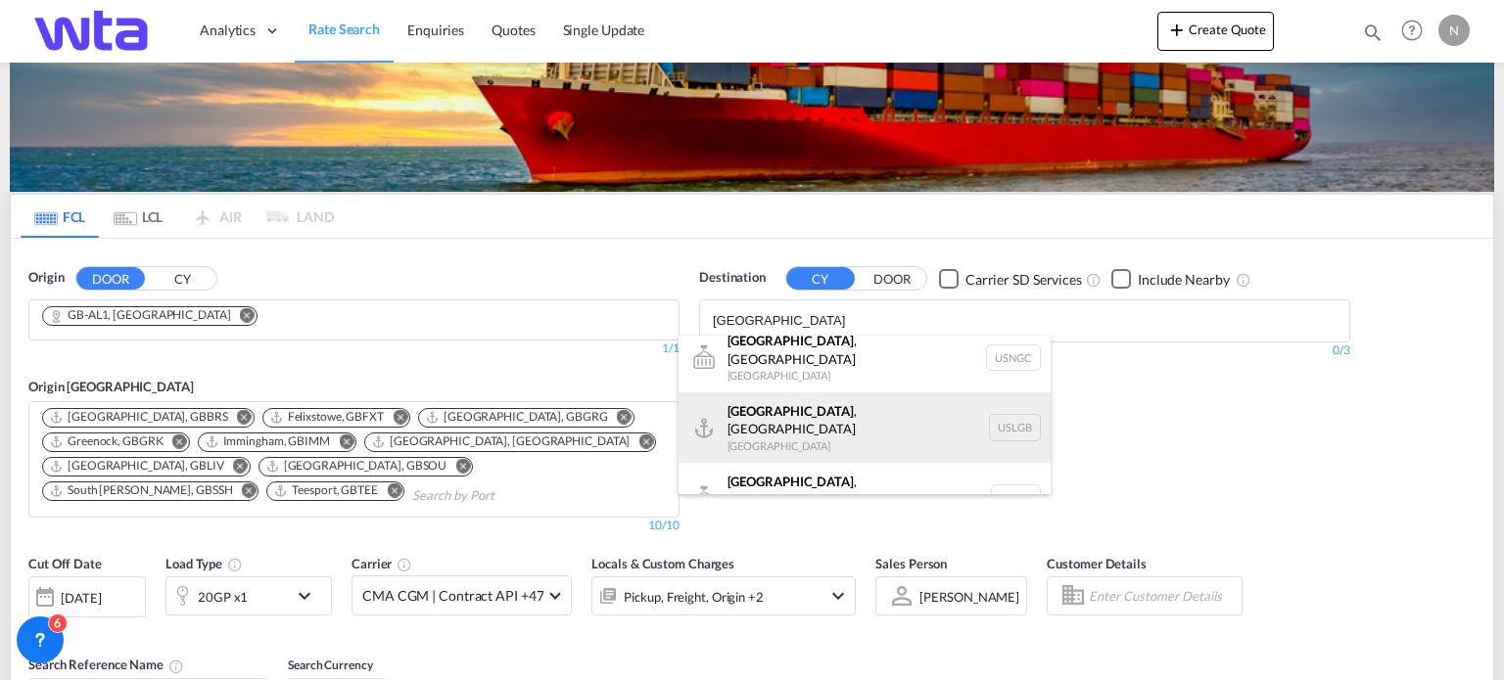
scroll to position [17, 0]
type input "[GEOGRAPHIC_DATA]"
click at [766, 412] on div "[GEOGRAPHIC_DATA] , [GEOGRAPHIC_DATA] [GEOGRAPHIC_DATA] USLGB" at bounding box center [864, 425] width 372 height 70
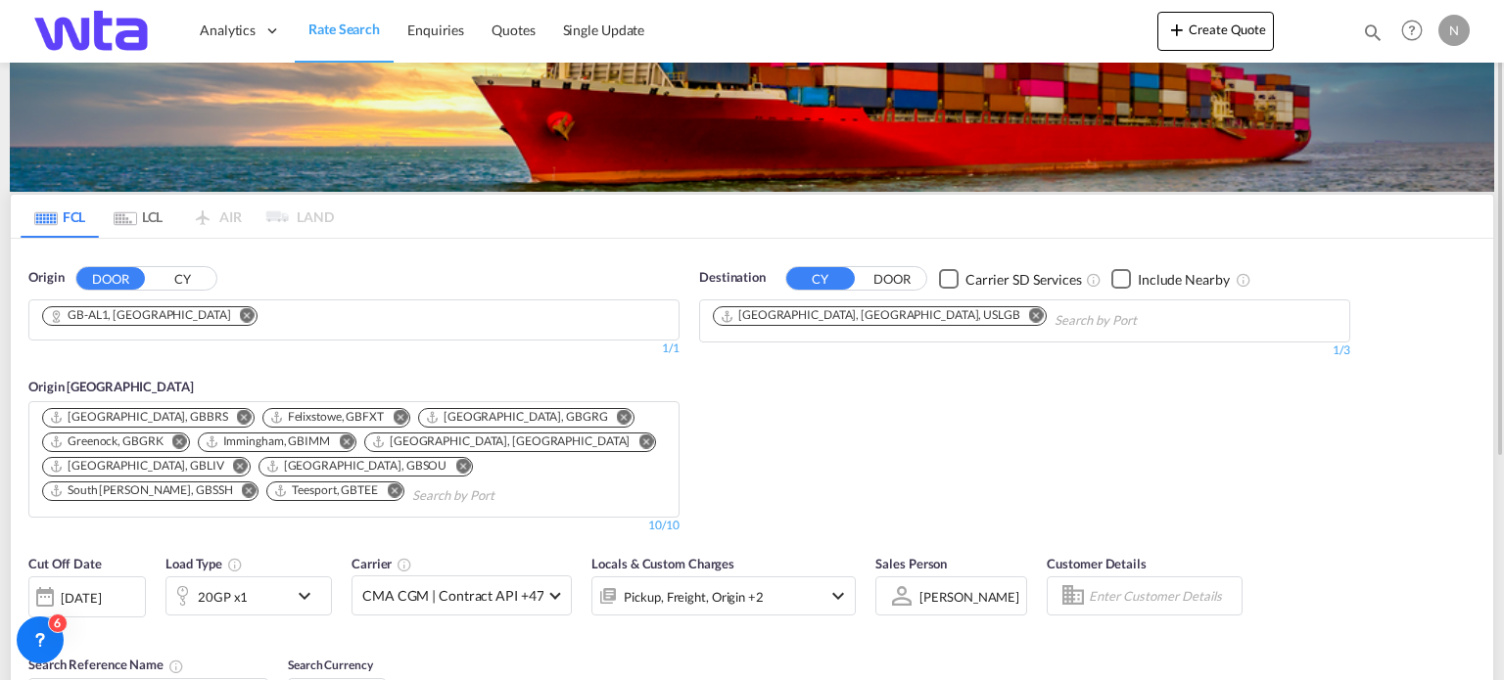
scroll to position [382, 0]
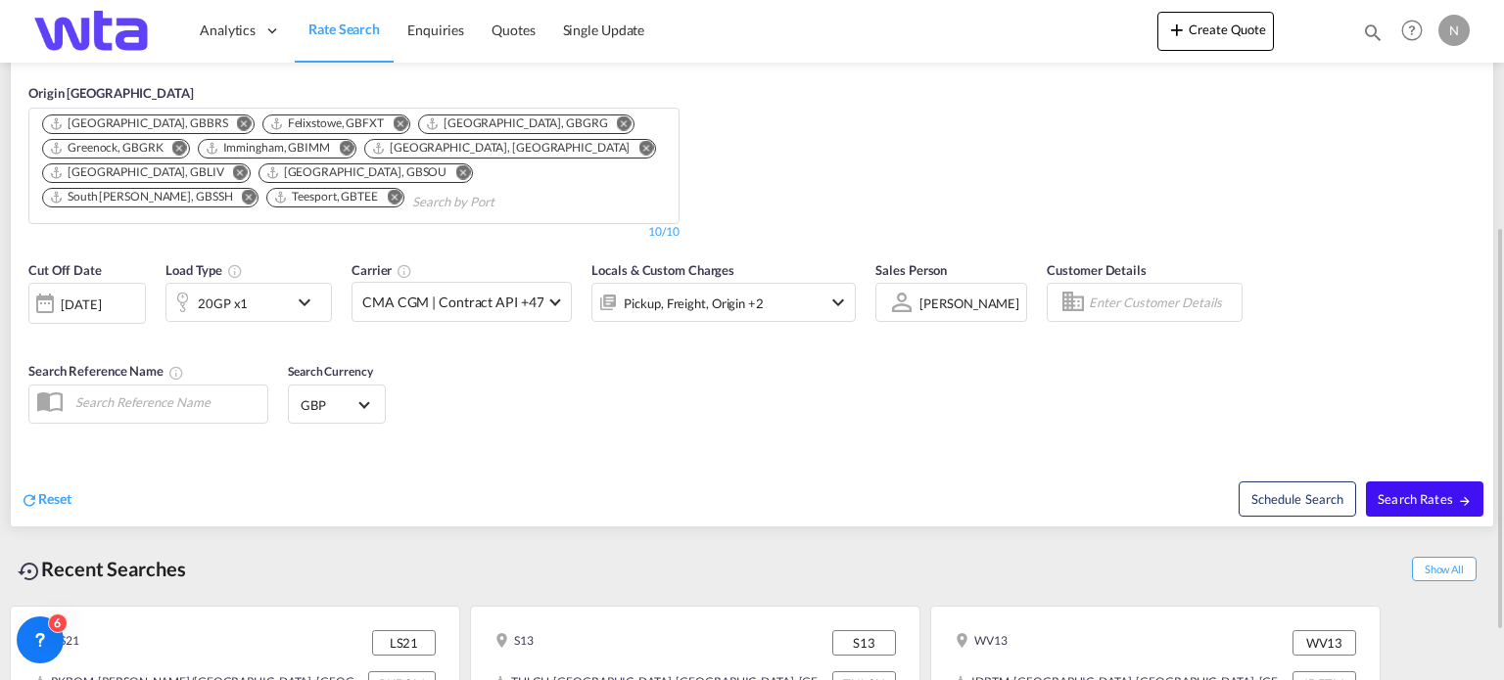
click at [1392, 497] on span "Search Rates" at bounding box center [1424, 499] width 94 height 16
type input "AL1 to USLGB / [DATE]"
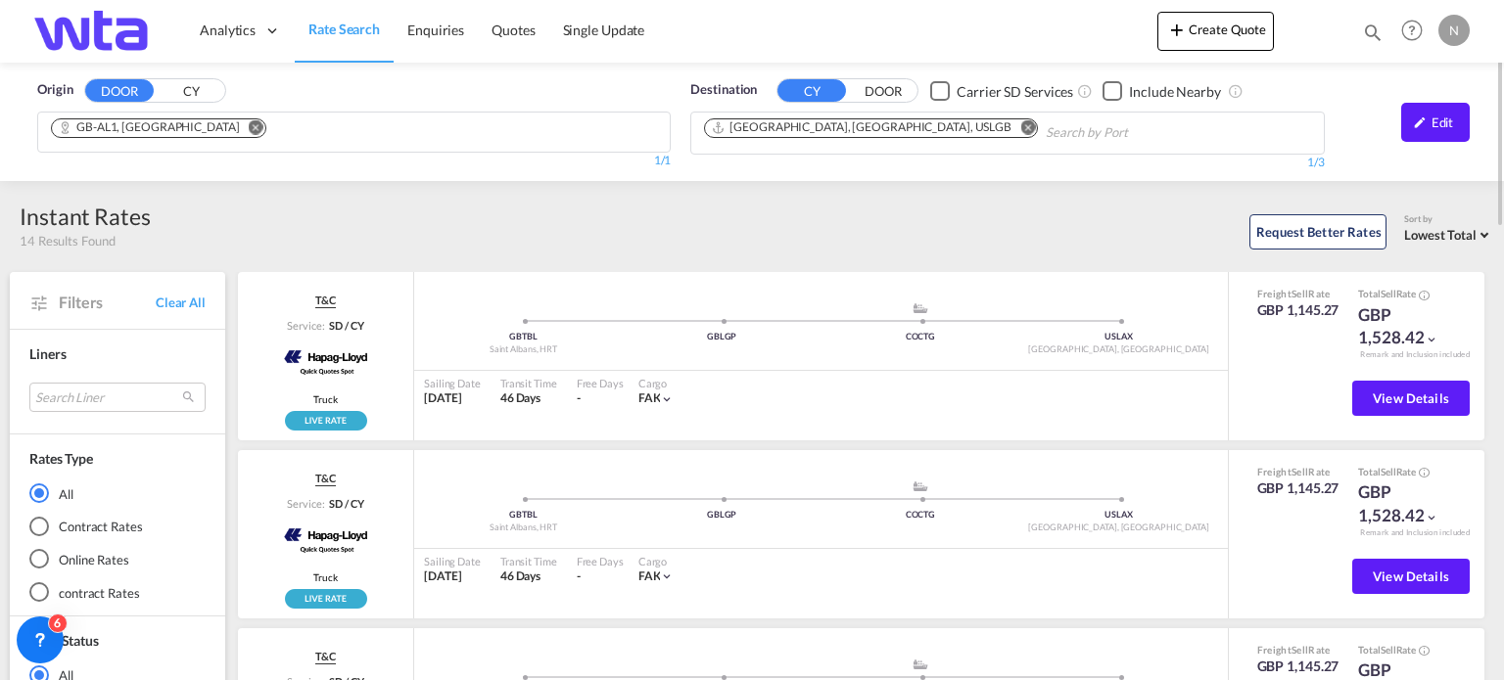
click at [1007, 136] on button "Remove" at bounding box center [1021, 129] width 29 height 20
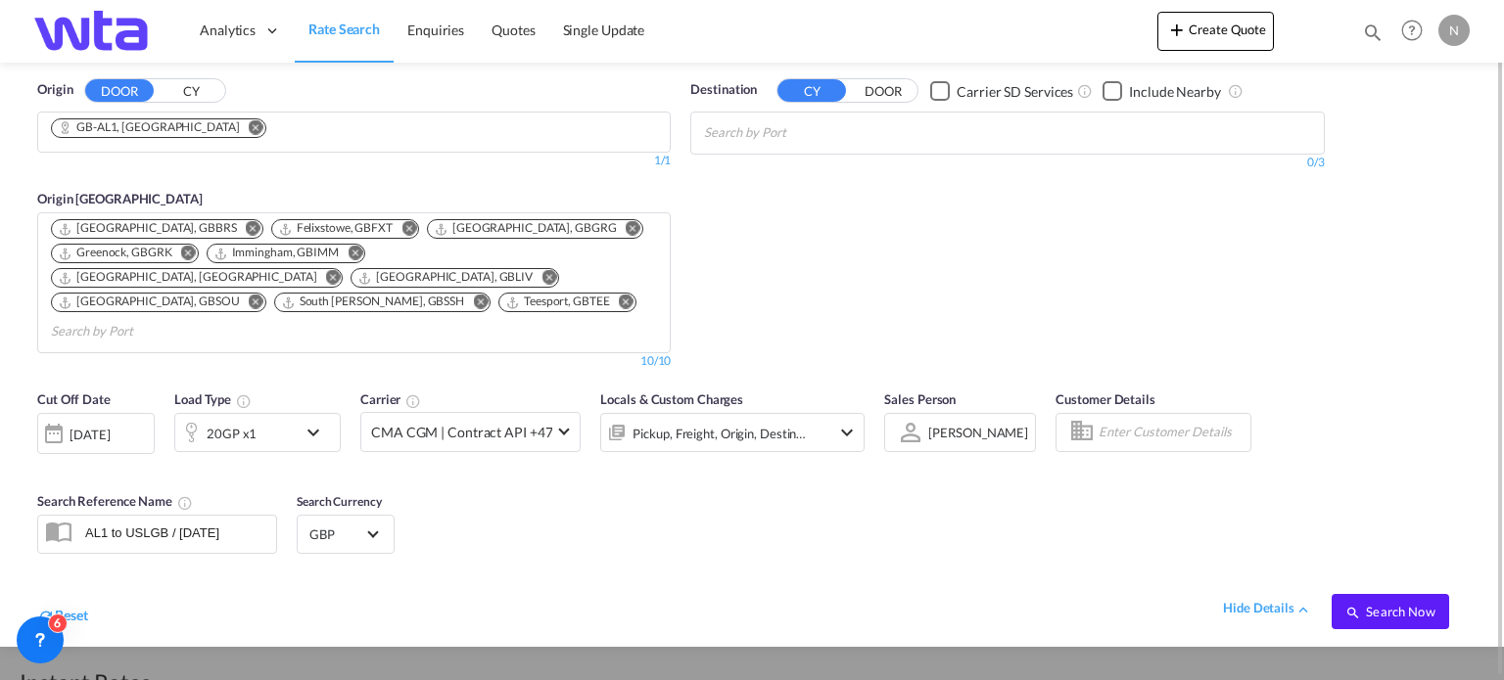
click at [810, 133] on body "Analytics Reports Dashboard Rate Search Enquiries Quotes" at bounding box center [752, 340] width 1504 height 680
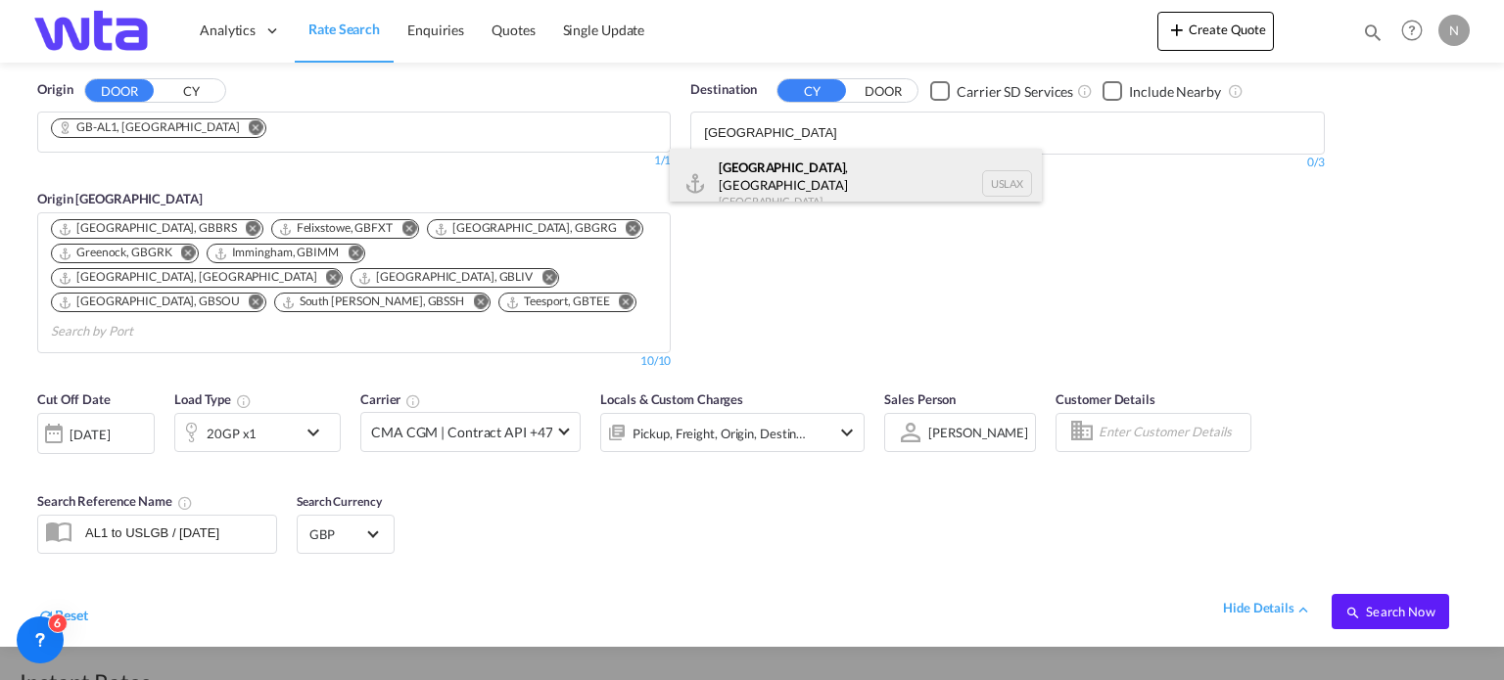
type input "[GEOGRAPHIC_DATA]"
click at [793, 165] on div "[GEOGRAPHIC_DATA] , [GEOGRAPHIC_DATA] [GEOGRAPHIC_DATA] USLAX" at bounding box center [856, 184] width 372 height 70
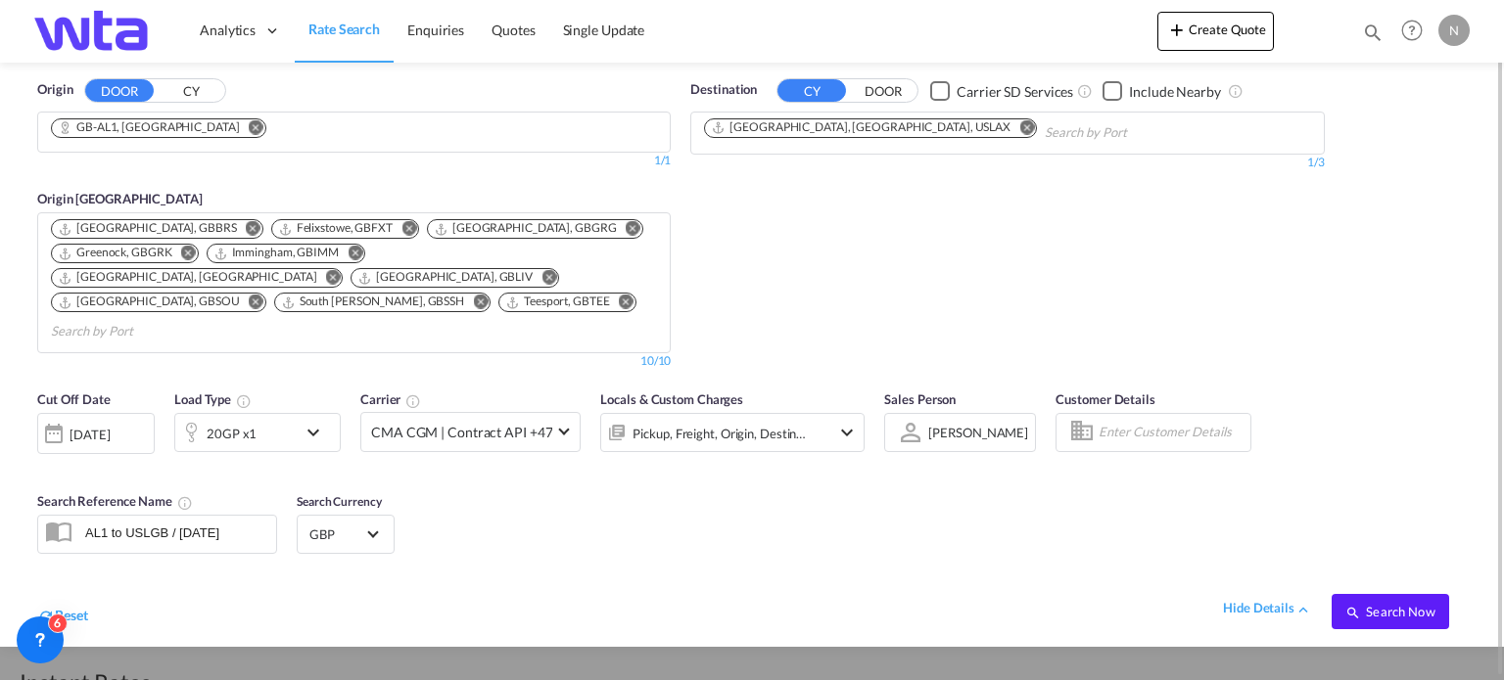
scroll to position [1, 0]
click at [1398, 603] on span "Search Now" at bounding box center [1389, 611] width 89 height 16
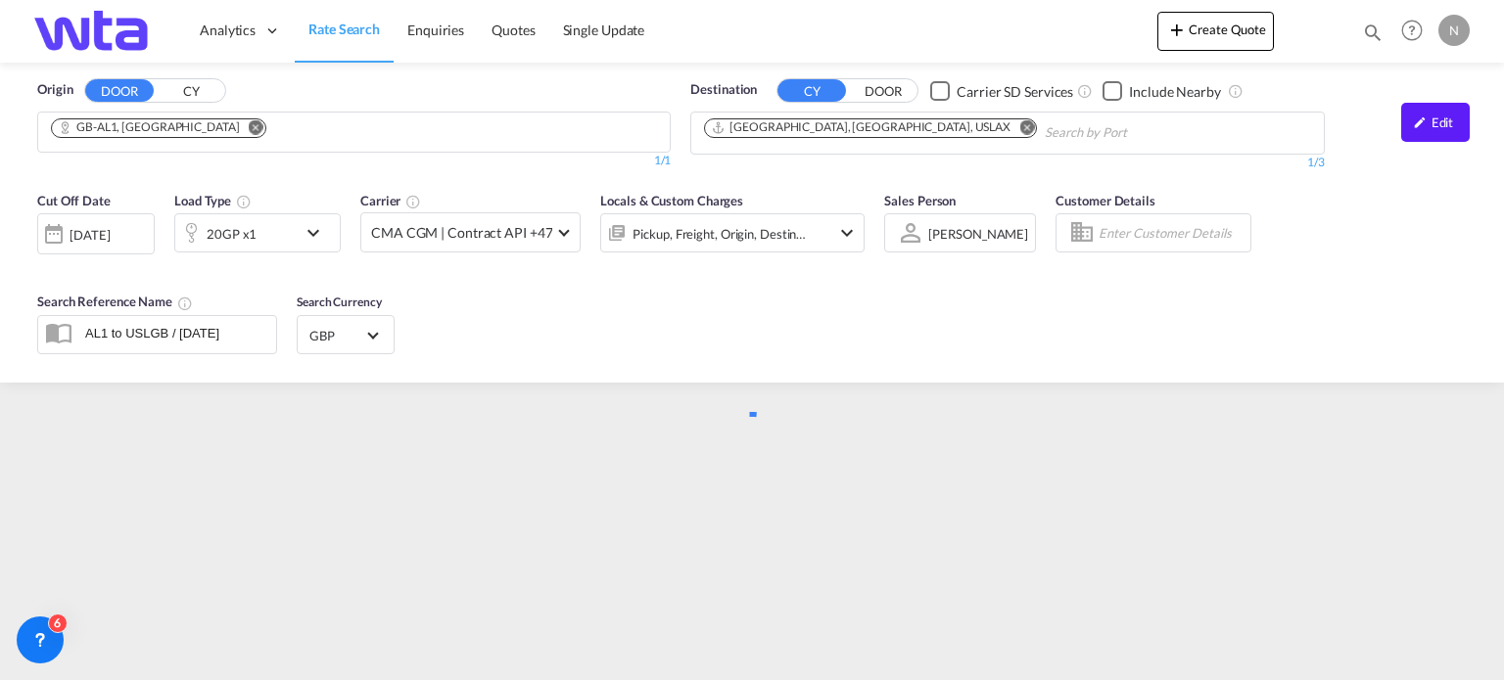
scroll to position [0, 0]
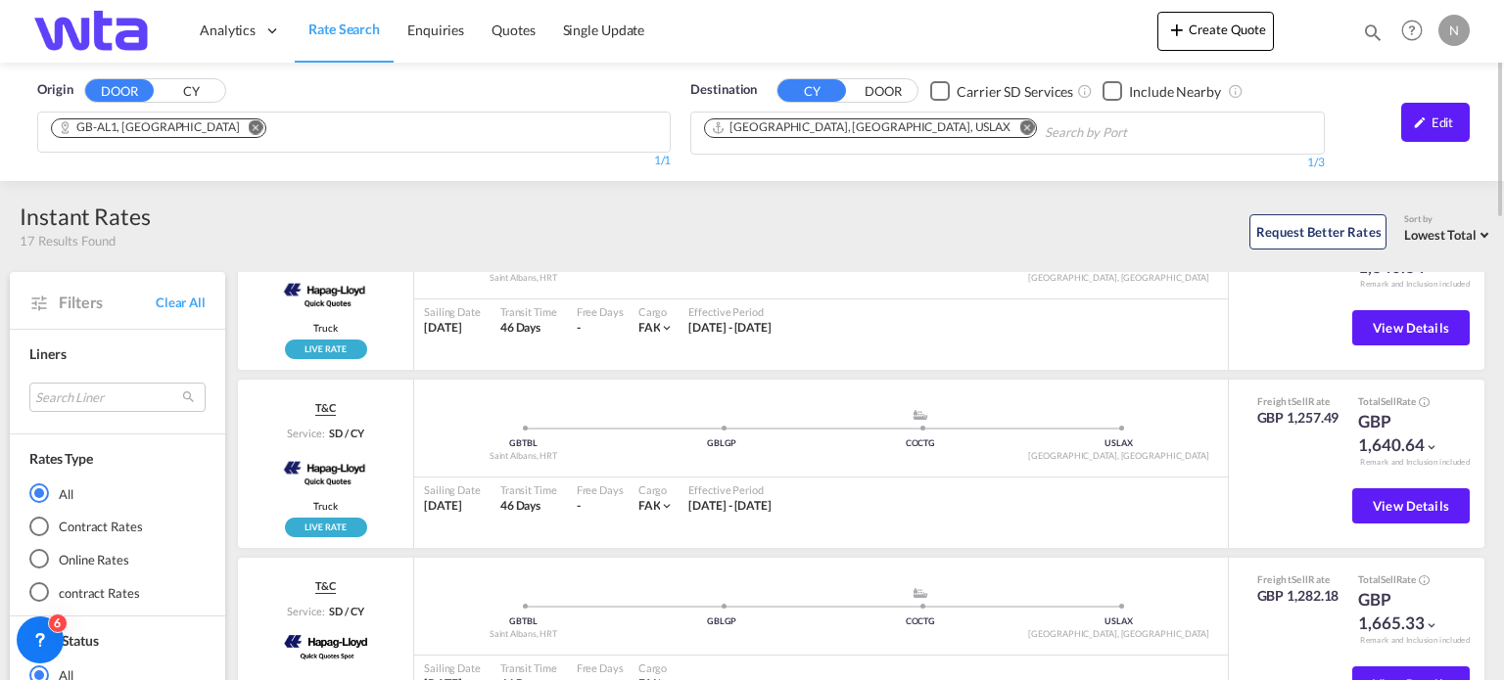
scroll to position [98, 0]
